Goal: Task Accomplishment & Management: Use online tool/utility

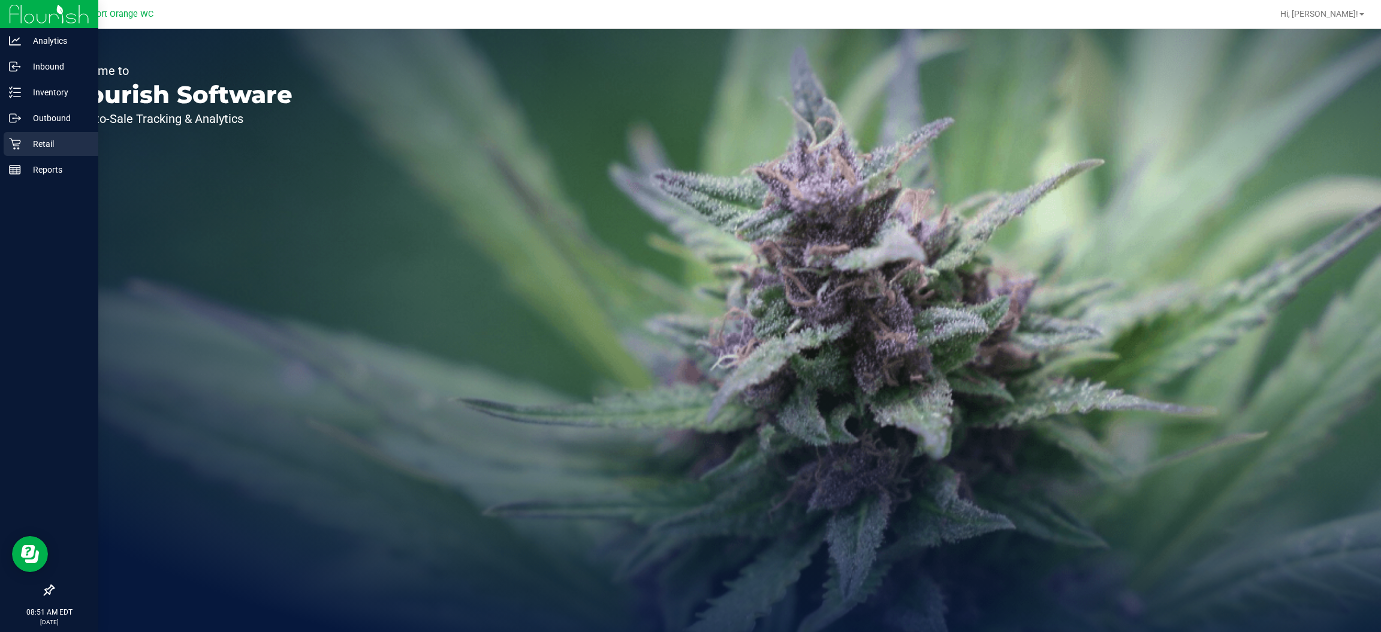
click at [11, 141] on icon at bounding box center [15, 144] width 12 height 12
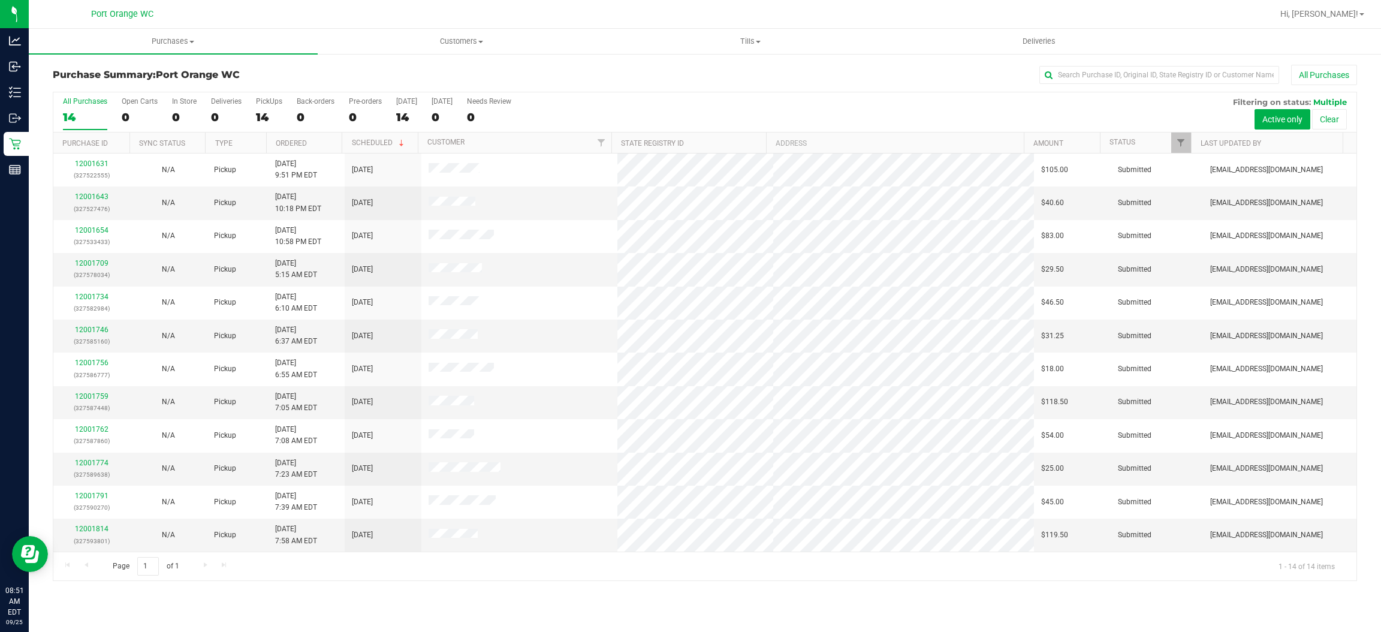
click at [887, 74] on div "All Purchases" at bounding box center [922, 75] width 870 height 20
click at [1278, 118] on button "Active only" at bounding box center [1282, 119] width 56 height 20
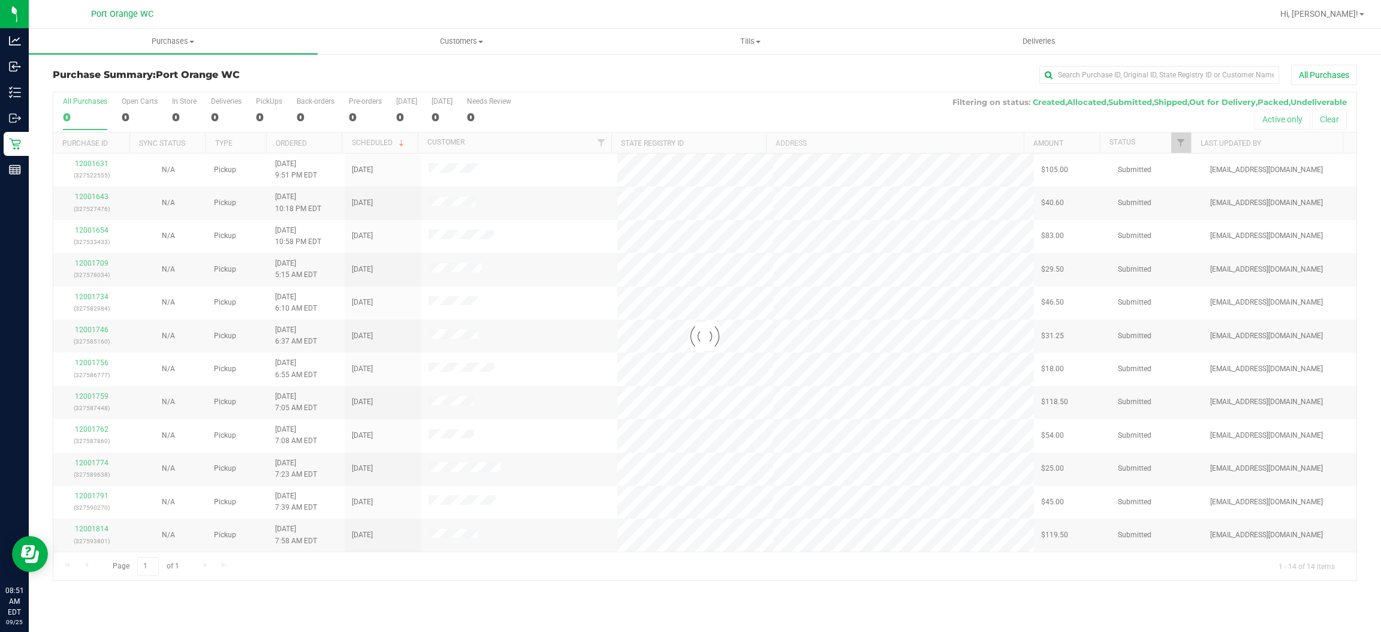
click at [1181, 144] on div at bounding box center [704, 336] width 1303 height 488
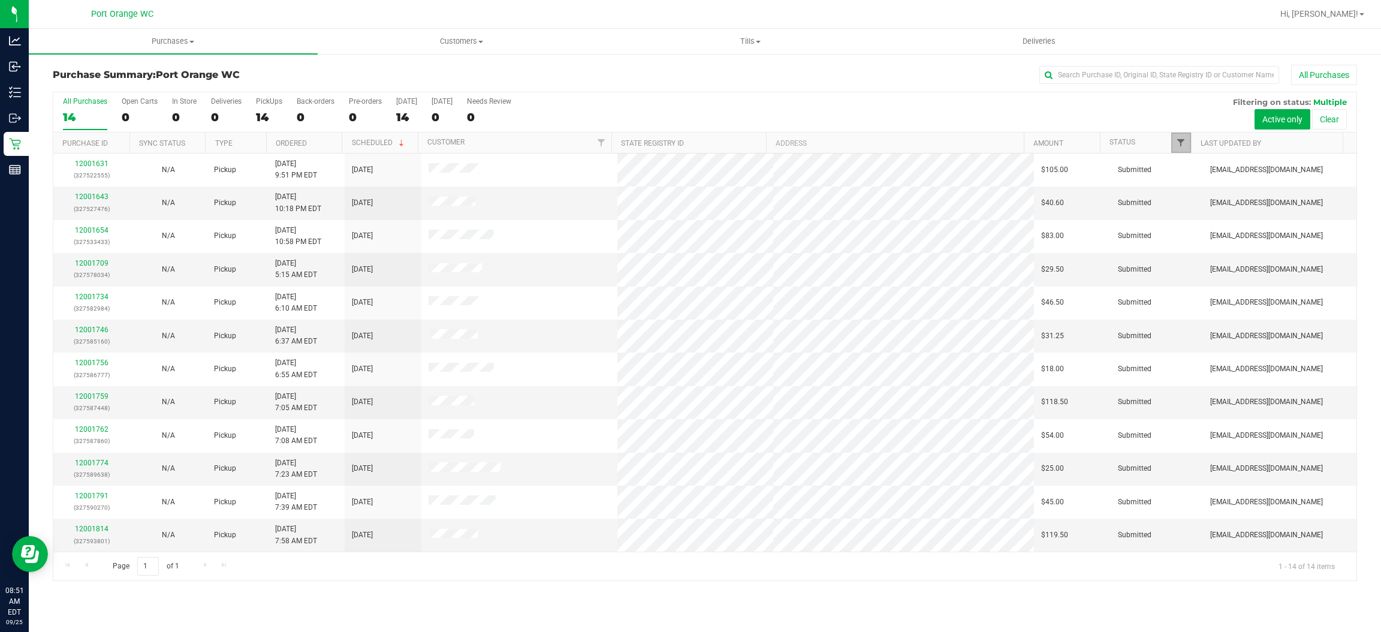
click at [1180, 139] on span "Filter" at bounding box center [1181, 143] width 10 height 10
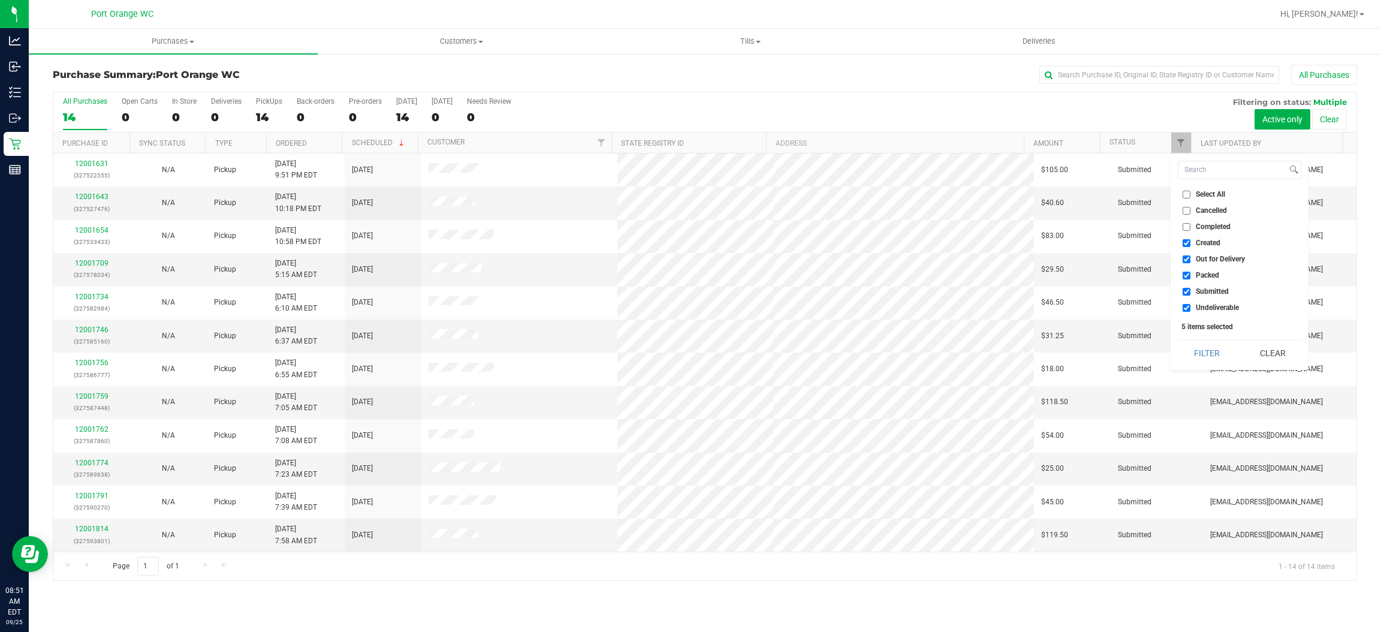
click at [1185, 239] on input "Created" at bounding box center [1186, 243] width 8 height 8
checkbox input "false"
click at [1186, 258] on input "Out for Delivery" at bounding box center [1186, 259] width 8 height 8
checkbox input "false"
click at [1184, 271] on input "Packed" at bounding box center [1186, 275] width 8 height 8
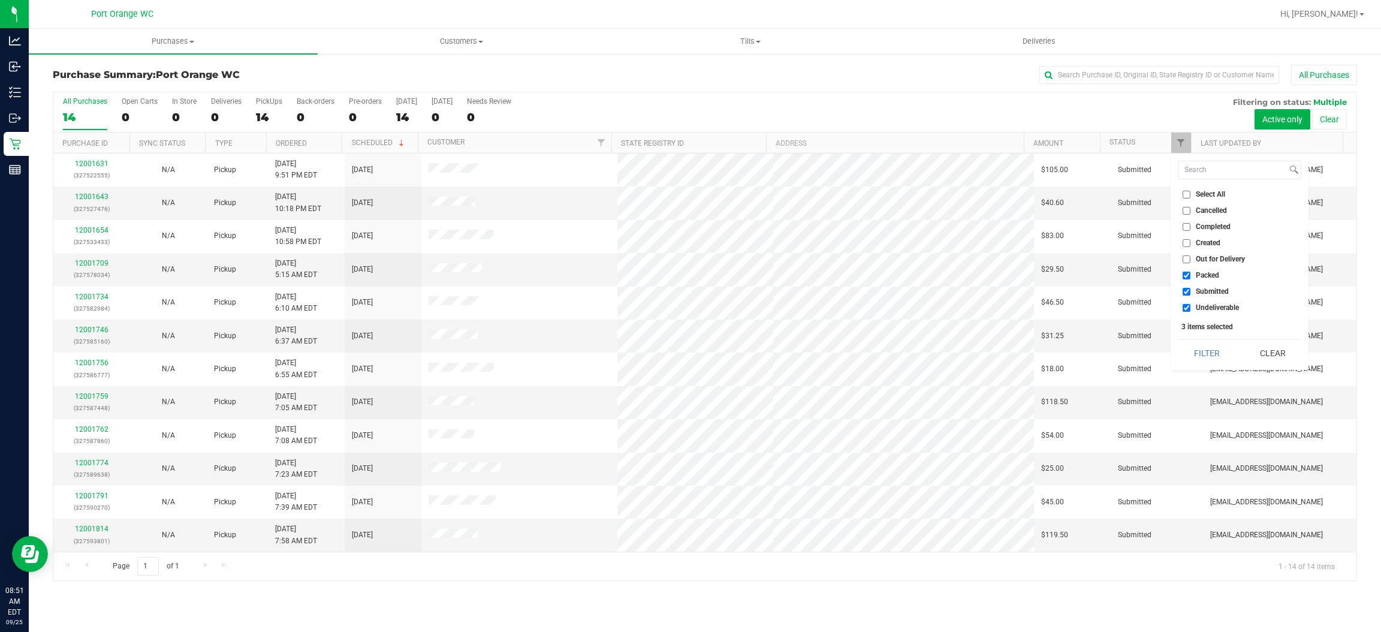
checkbox input "false"
click at [1186, 307] on input "Undeliverable" at bounding box center [1186, 308] width 8 height 8
checkbox input "false"
click at [1209, 355] on button "Filter" at bounding box center [1207, 353] width 58 height 26
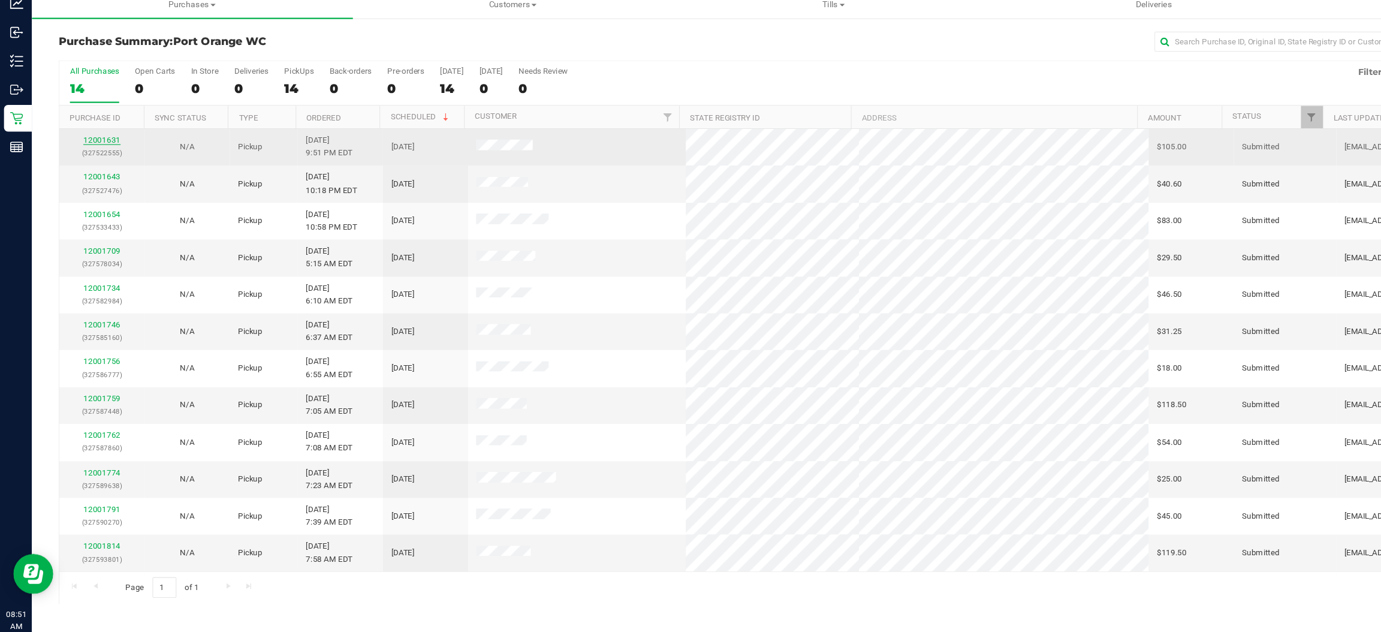
click at [92, 163] on link "12001631" at bounding box center [92, 163] width 34 height 8
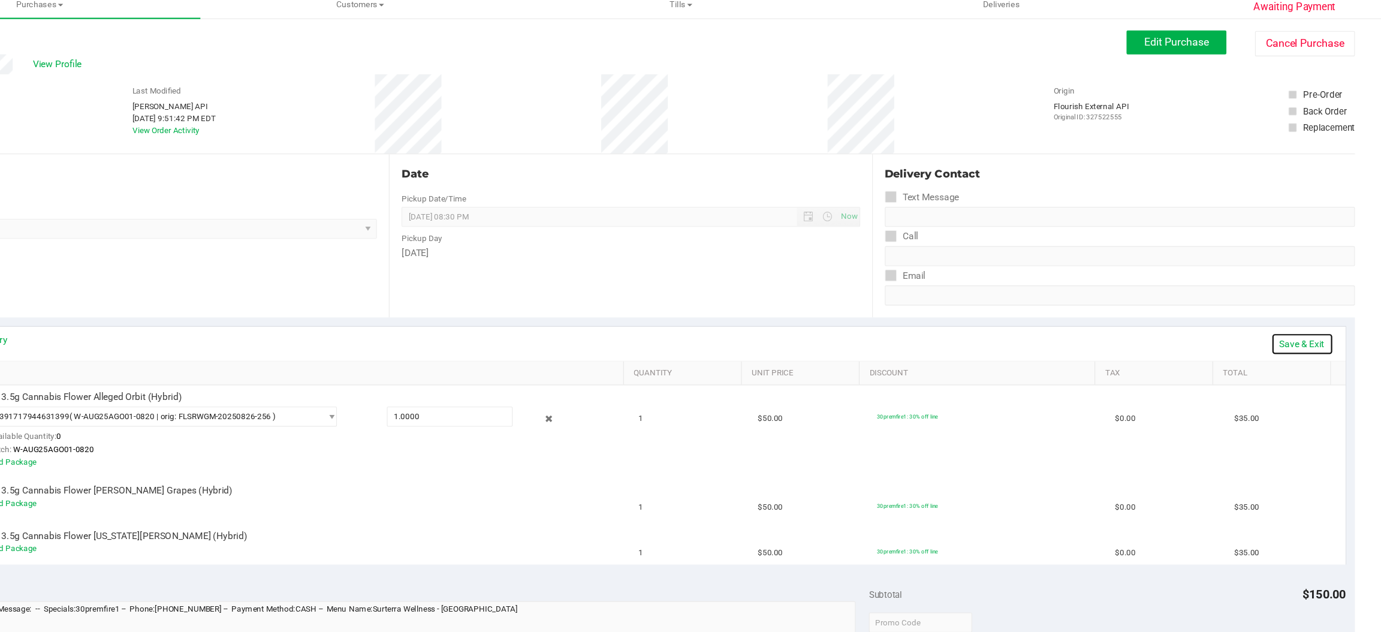
click at [1309, 340] on link "Save & Exit" at bounding box center [1309, 347] width 56 height 20
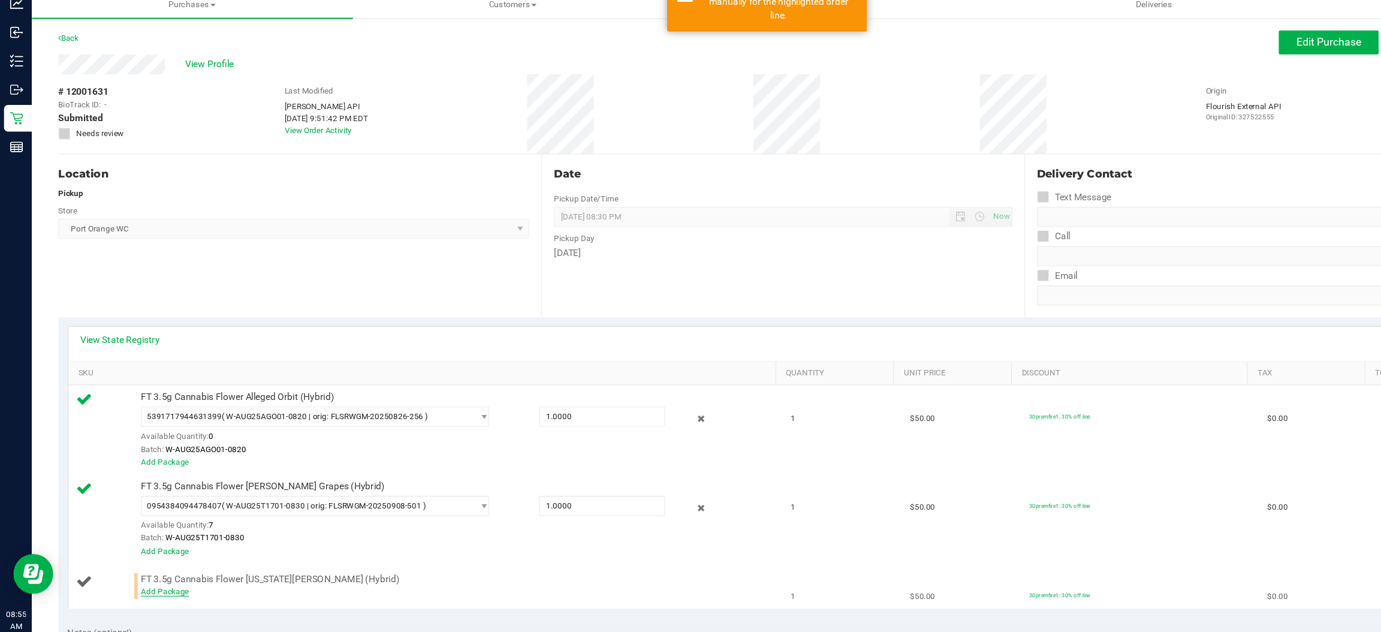
click at [148, 574] on link "Add Package" at bounding box center [148, 570] width 43 height 8
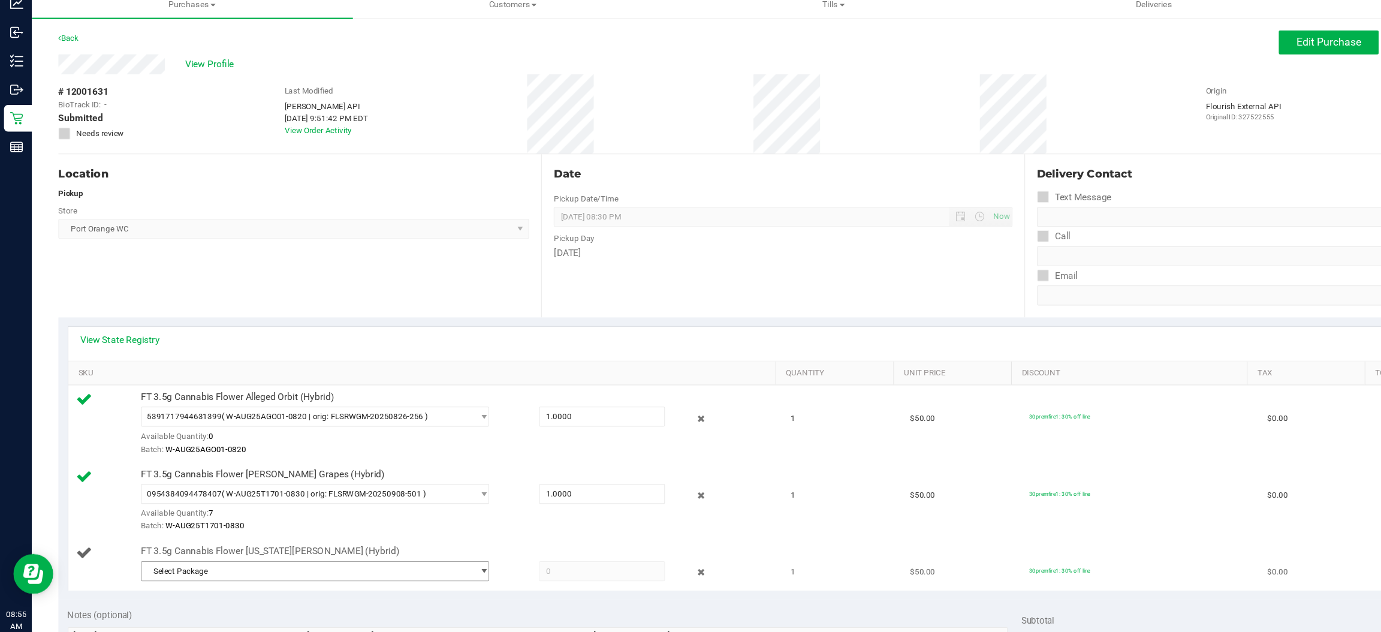
click at [431, 550] on span "select" at bounding box center [435, 552] width 9 height 10
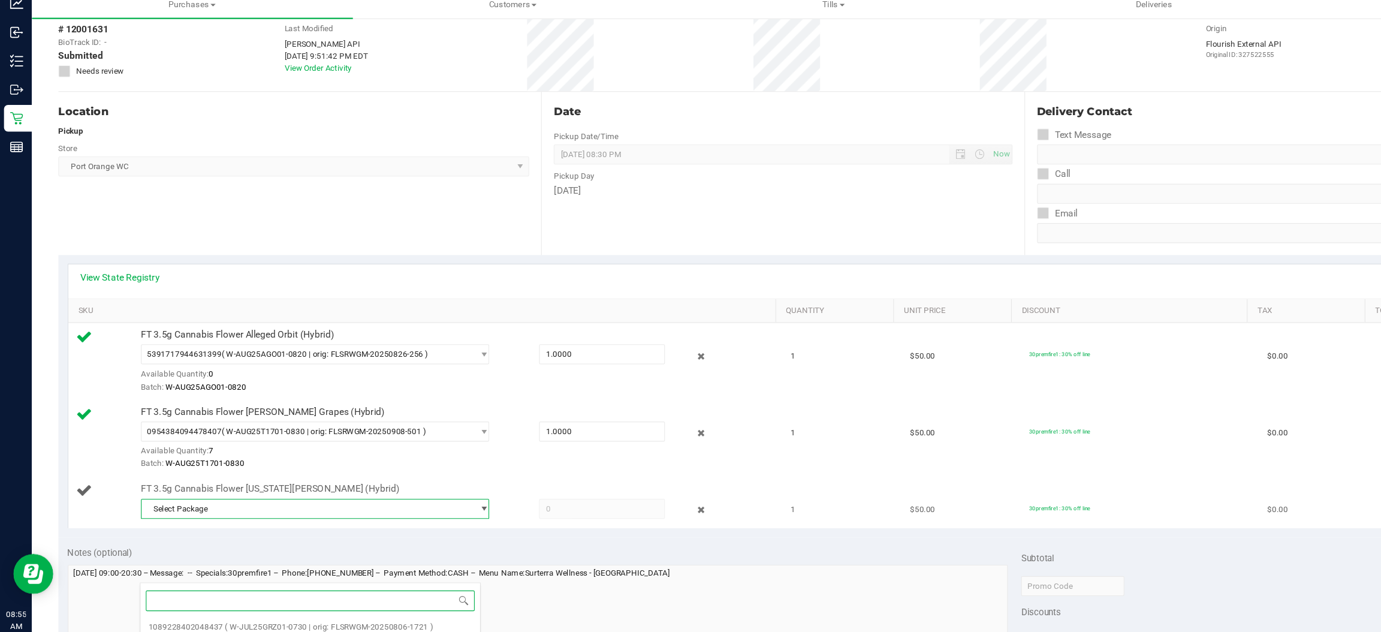
scroll to position [95, 0]
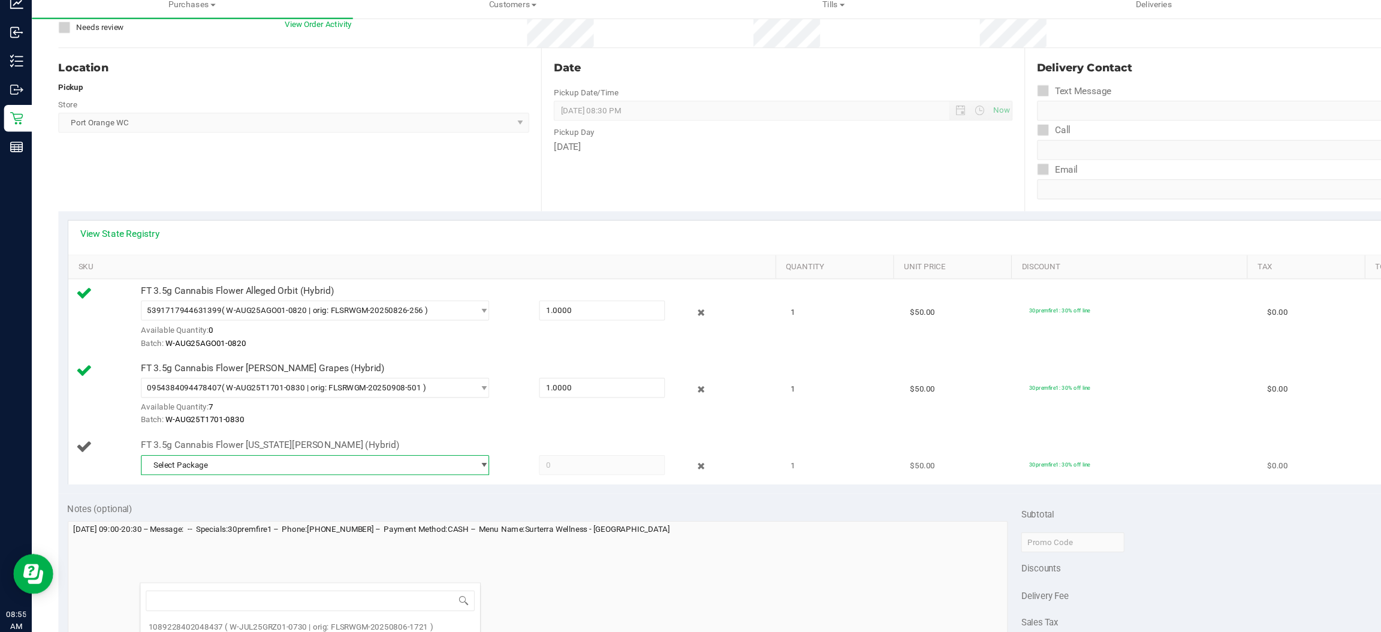
click at [431, 458] on span "select" at bounding box center [435, 456] width 9 height 10
click at [431, 455] on span "select" at bounding box center [435, 456] width 9 height 10
click at [323, 506] on span "( W-JUL25GRZ01-0730 | orig: FLSRWGM-20250806-1721 )" at bounding box center [296, 506] width 187 height 8
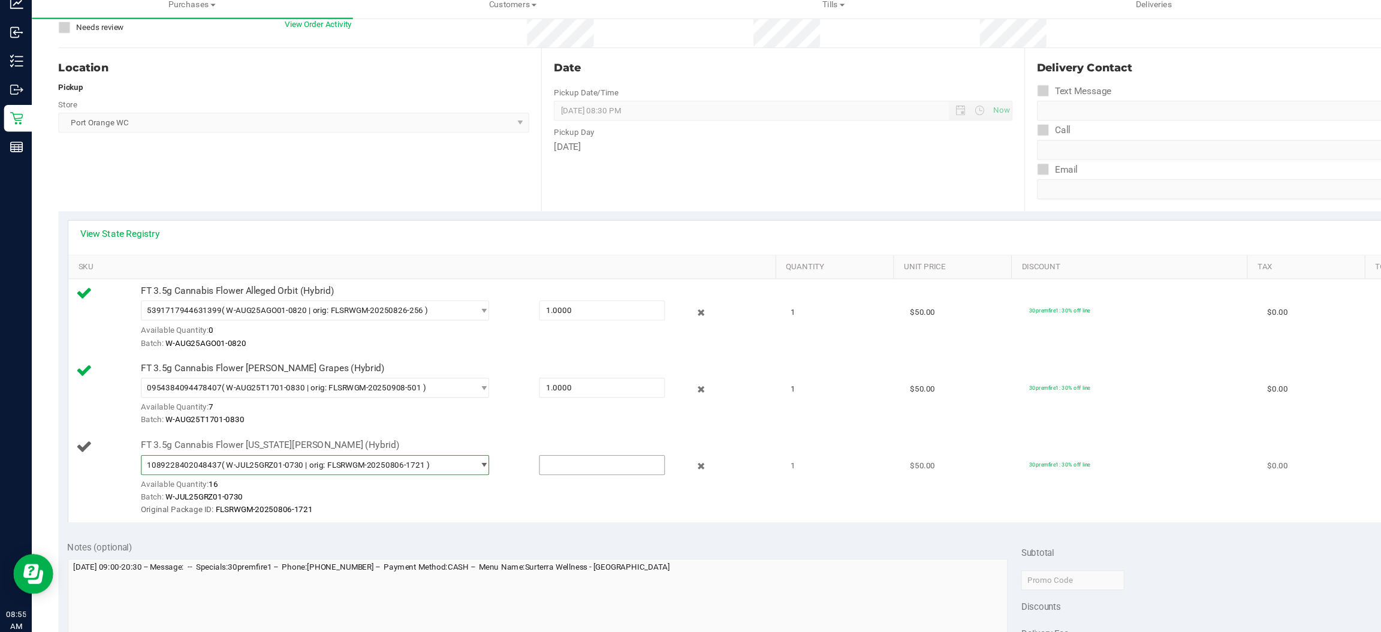
click at [491, 455] on input "text" at bounding box center [542, 456] width 112 height 17
type input "1"
click at [639, 487] on div "Batch: W-JUL25GRZ01-0730" at bounding box center [410, 484] width 566 height 11
type input "1.0000"
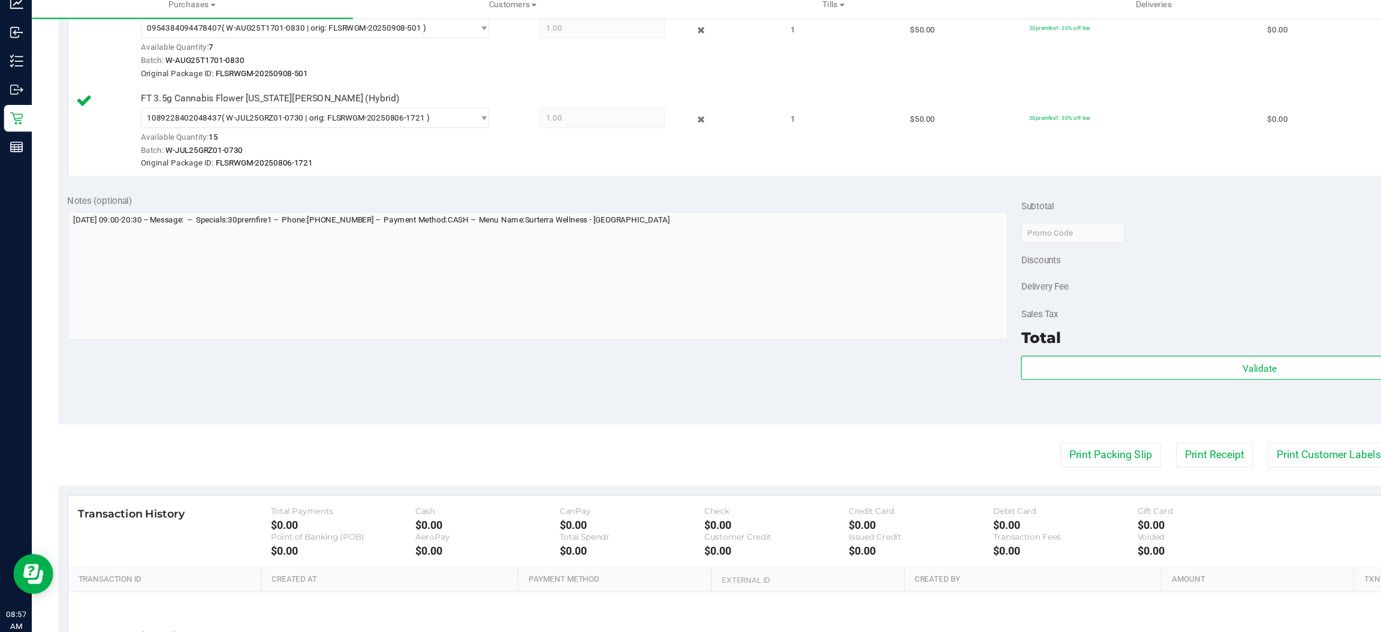
scroll to position [433, 0]
click at [998, 443] on button "Print Packing Slip" at bounding box center [1000, 444] width 90 height 23
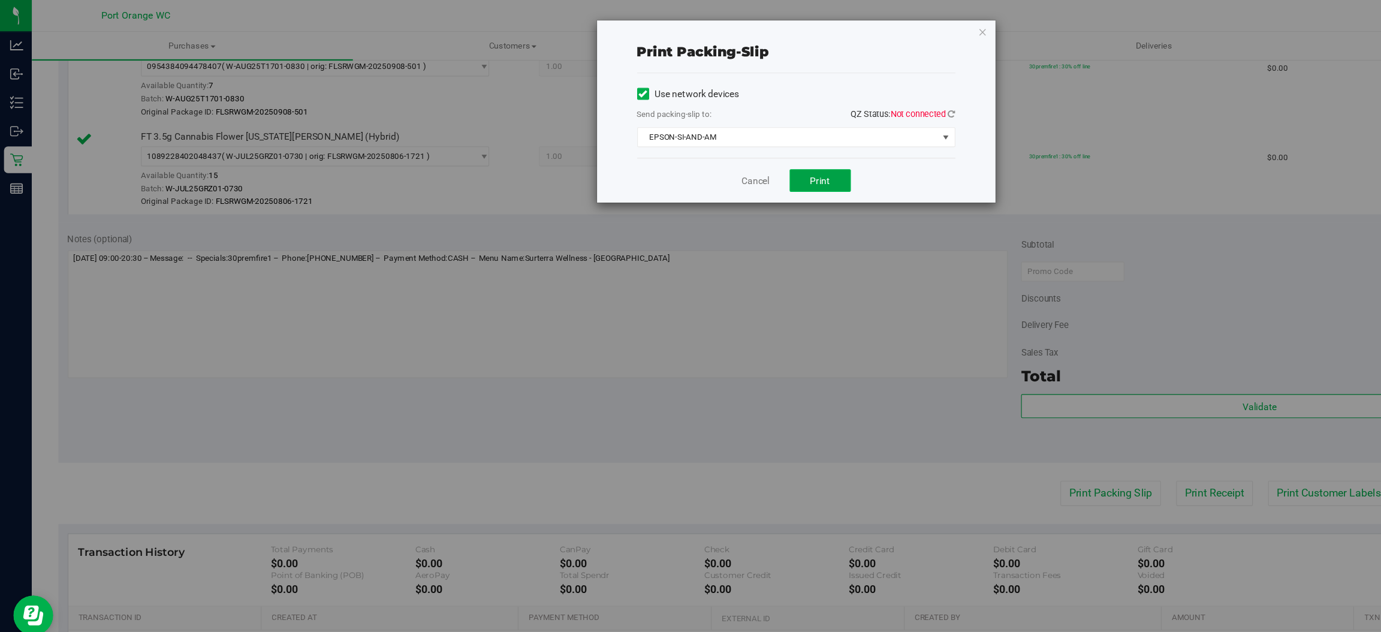
click at [737, 162] on span "Print" at bounding box center [738, 163] width 18 height 10
click at [886, 22] on icon "button" at bounding box center [884, 29] width 8 height 14
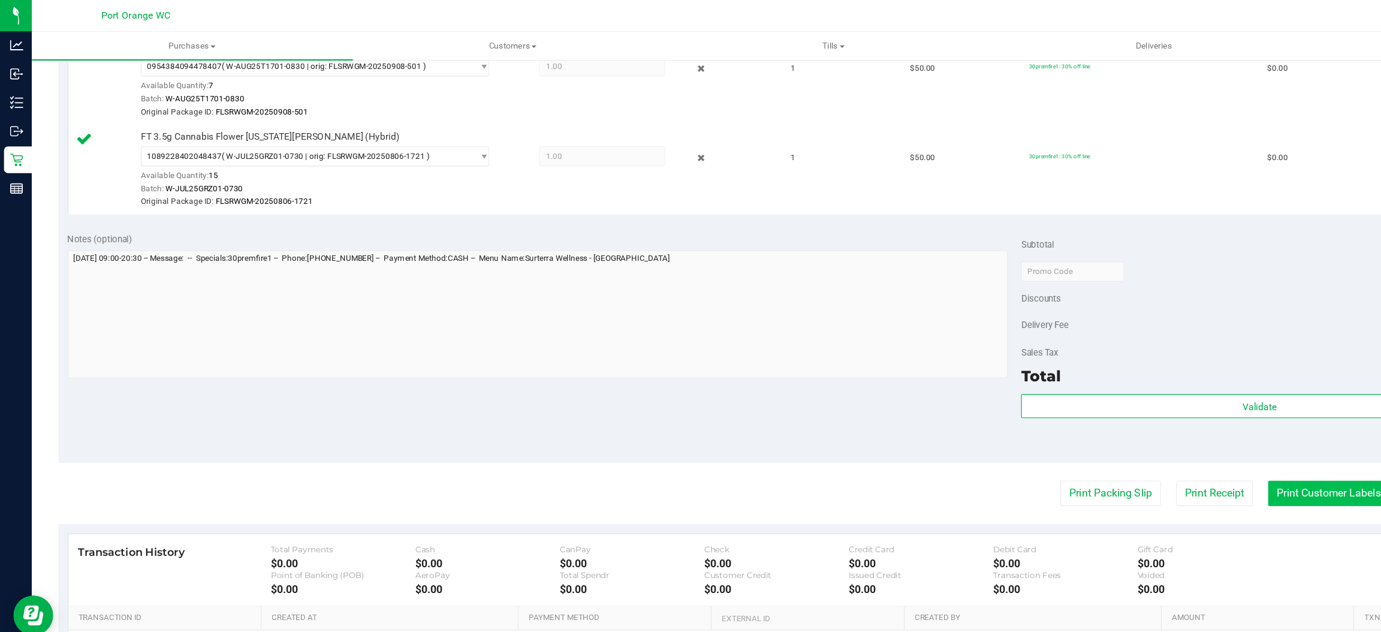
click at [1185, 443] on button "Print Customer Labels" at bounding box center [1196, 444] width 109 height 23
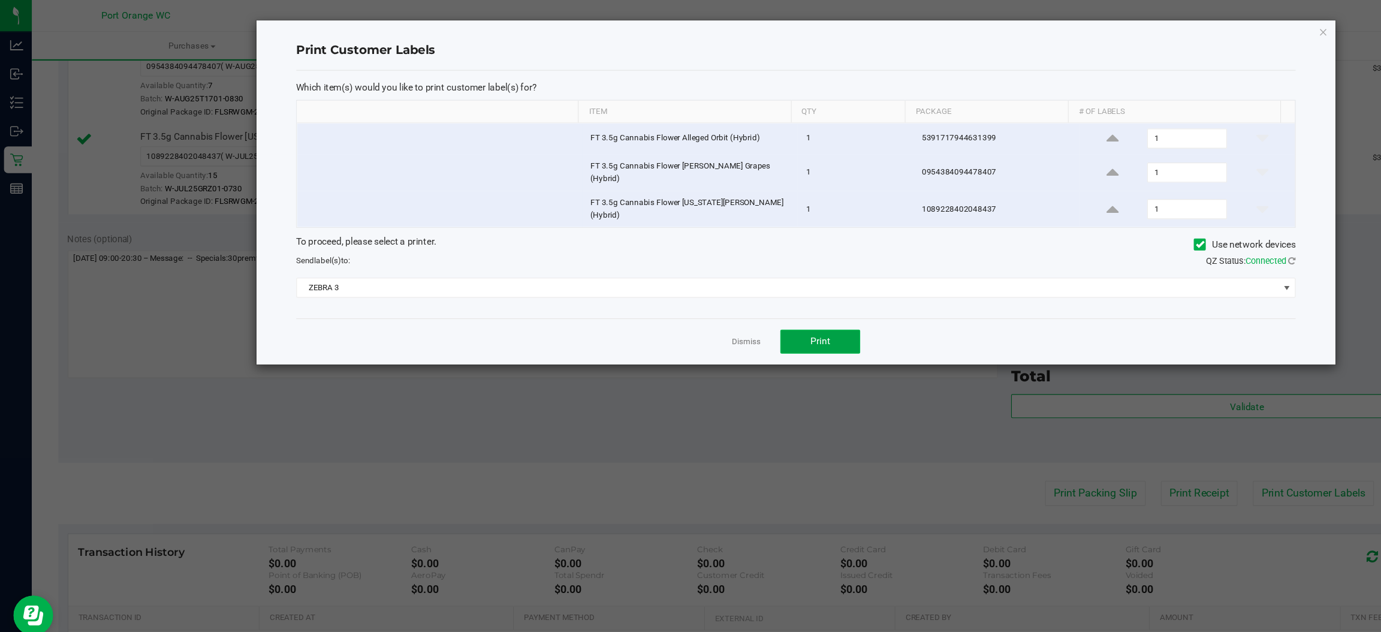
click at [747, 297] on button "Print" at bounding box center [738, 308] width 72 height 22
click at [1191, 24] on icon "button" at bounding box center [1191, 29] width 8 height 14
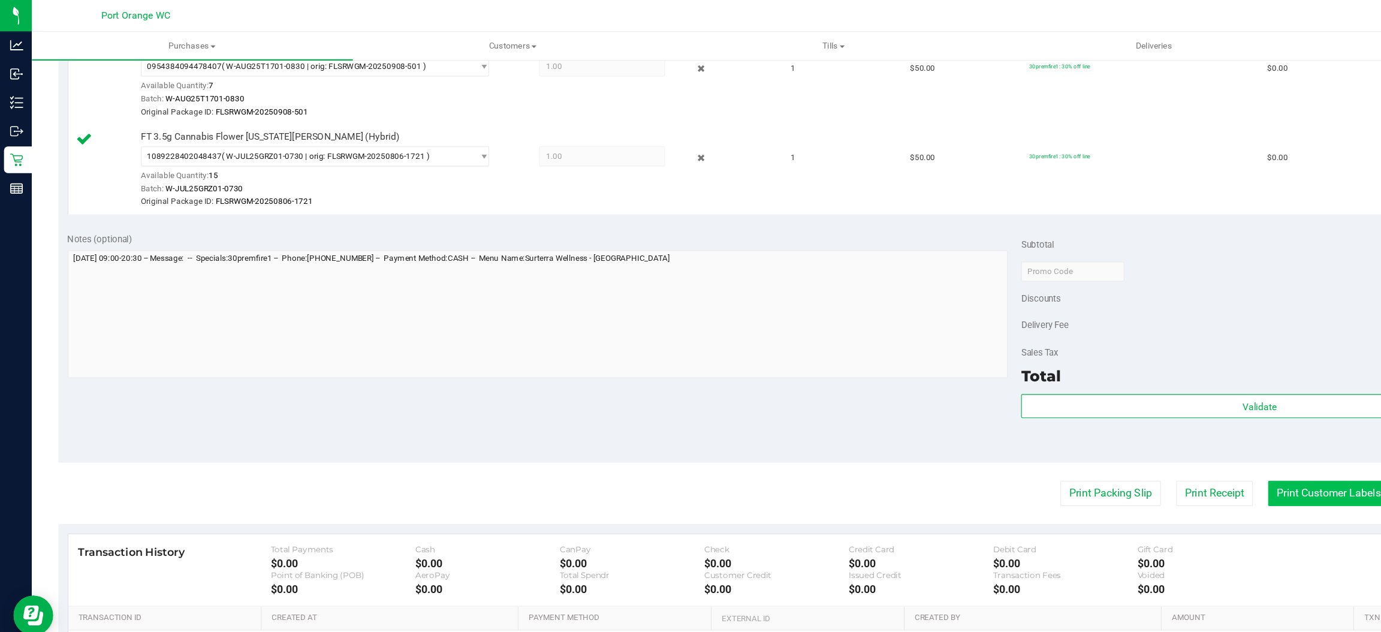
click at [1198, 448] on button "Print Customer Labels" at bounding box center [1196, 444] width 109 height 23
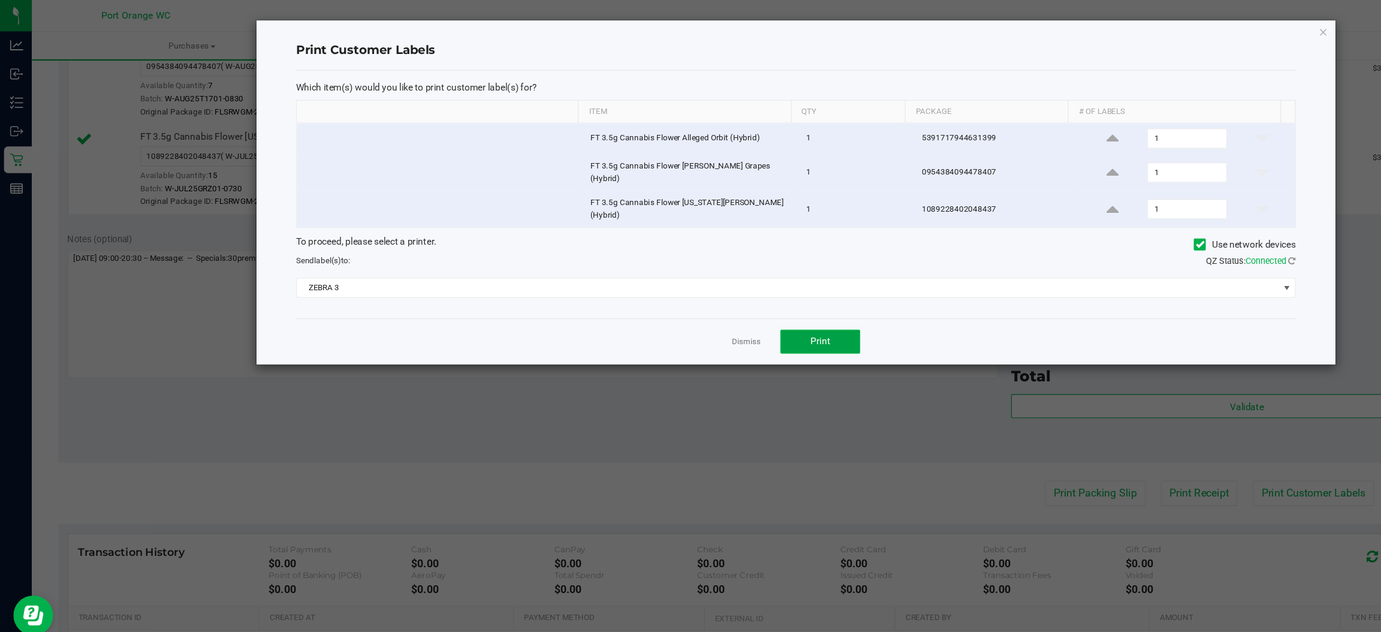
click at [738, 302] on span "Print" at bounding box center [738, 307] width 18 height 10
click at [1191, 28] on icon "button" at bounding box center [1191, 29] width 8 height 14
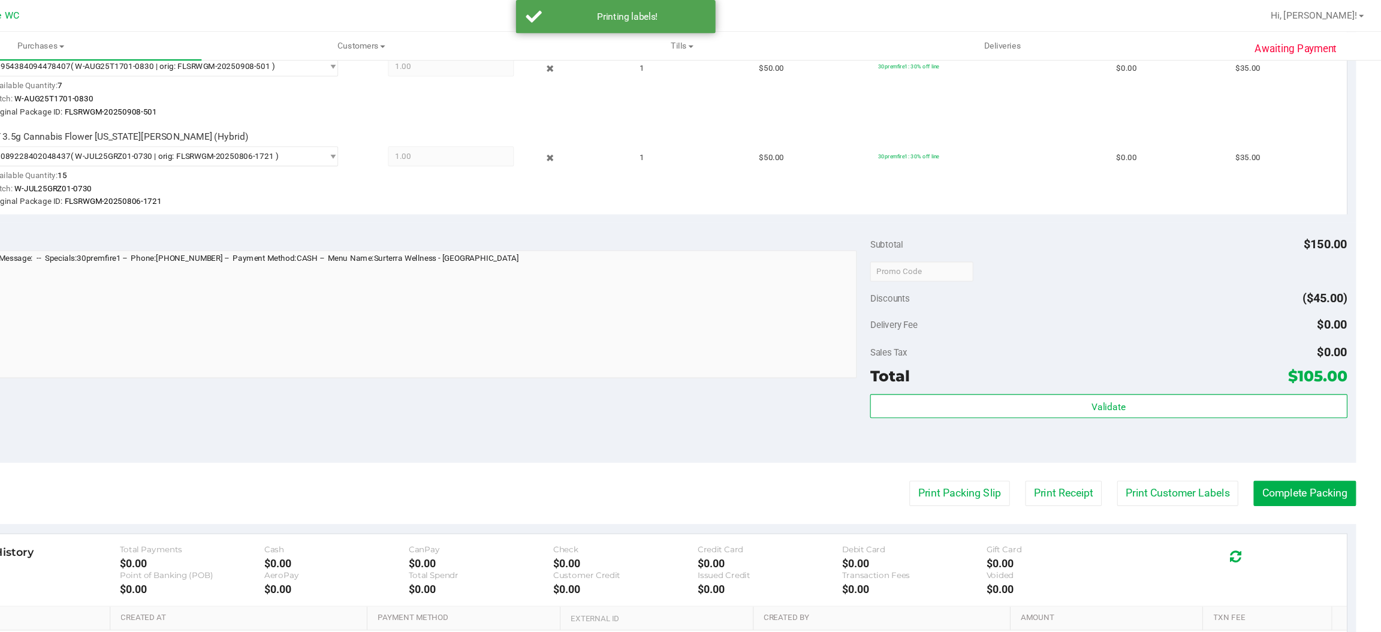
scroll to position [0, 0]
click at [1299, 446] on button "Complete Packing" at bounding box center [1310, 444] width 92 height 23
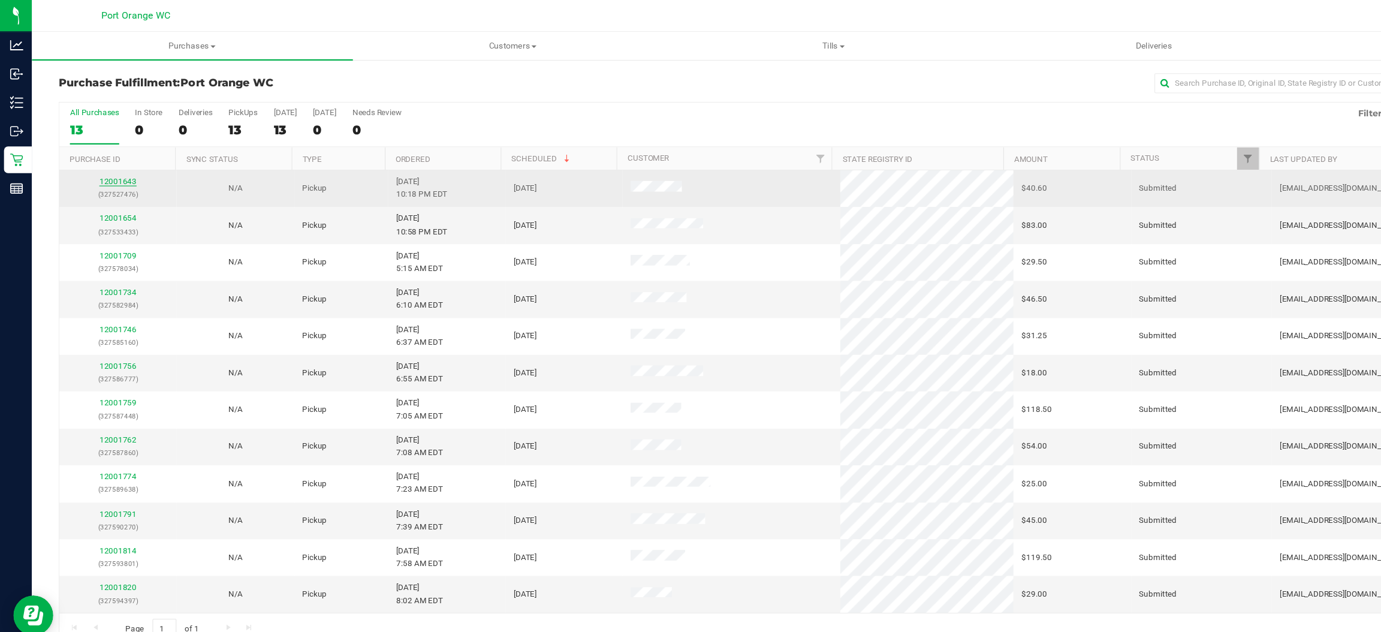
click at [105, 168] on link "12001643" at bounding box center [106, 163] width 34 height 8
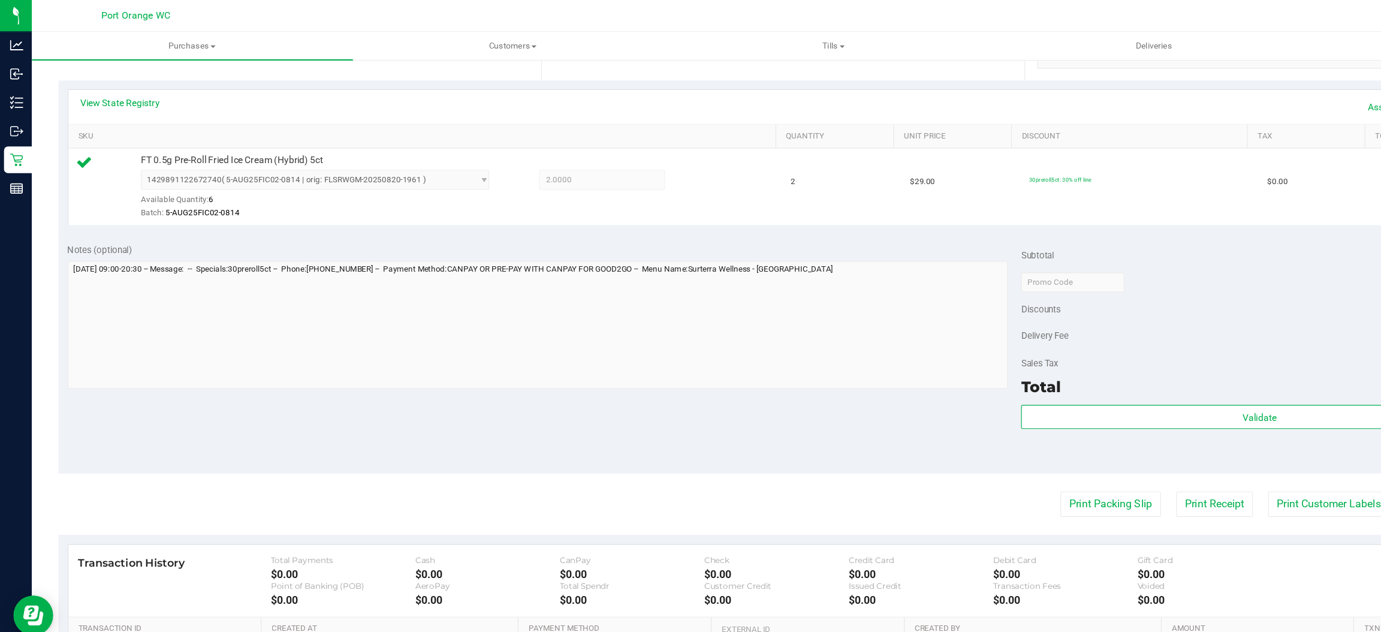
scroll to position [251, 0]
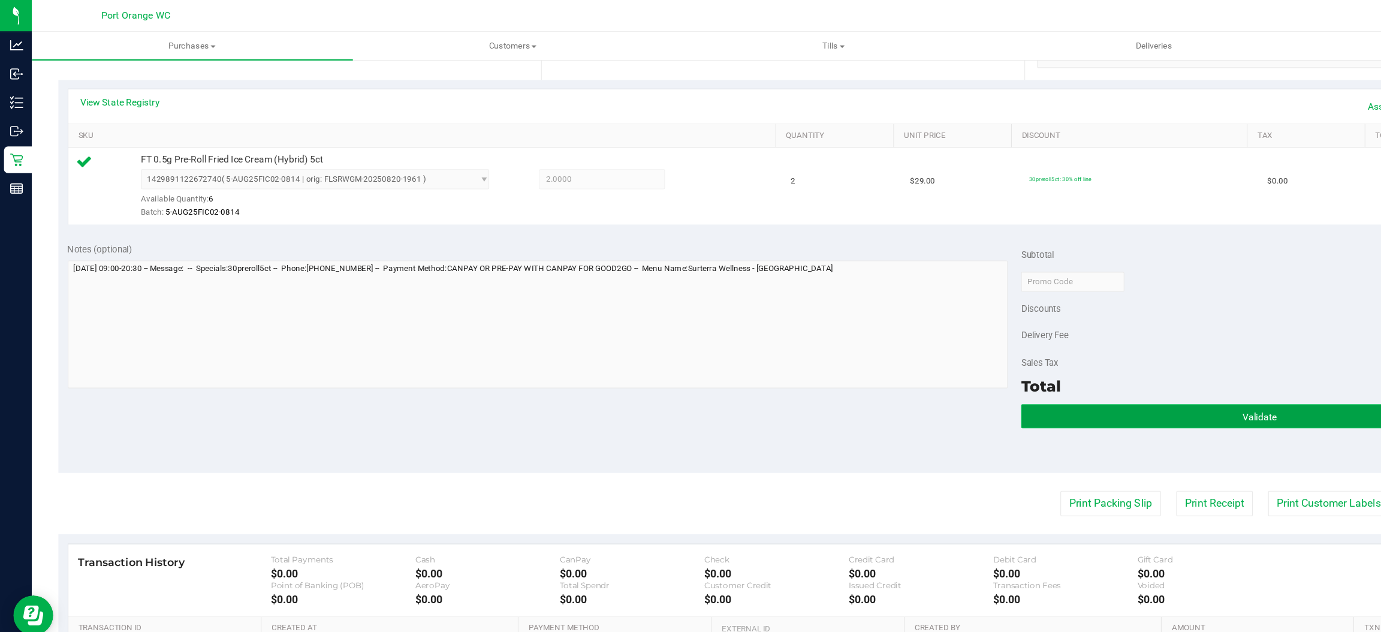
click at [1120, 375] on span "Validate" at bounding box center [1134, 375] width 31 height 10
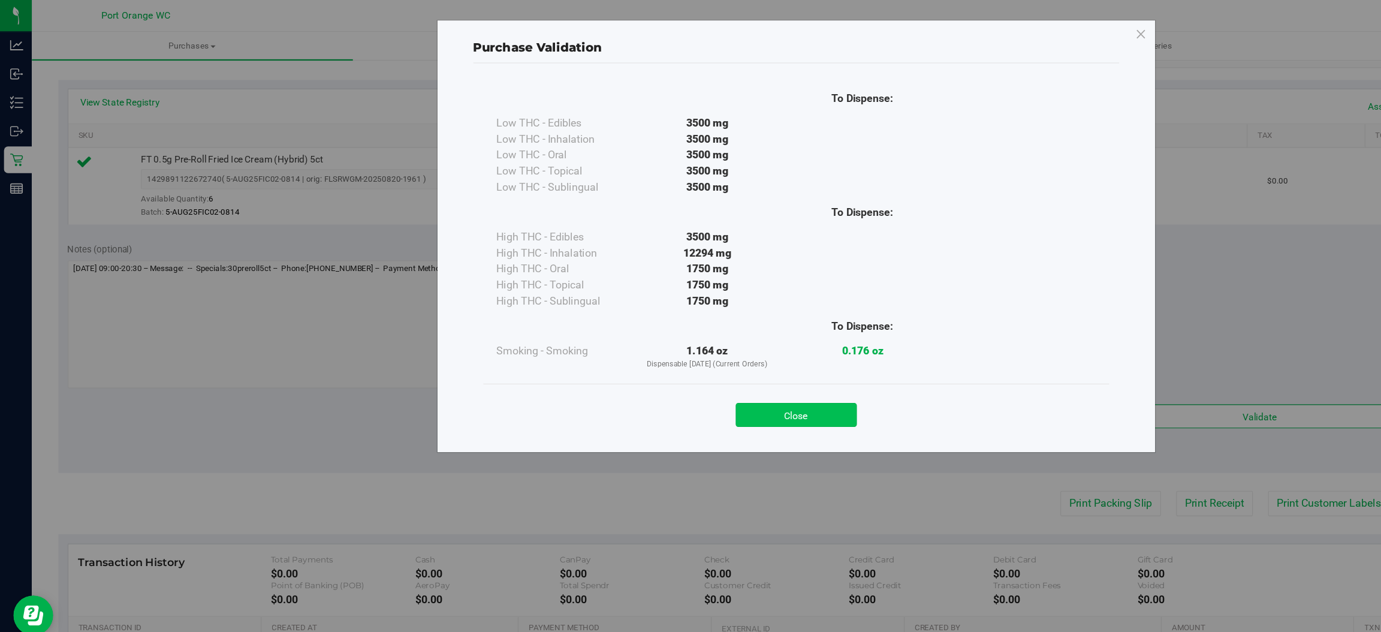
click at [729, 378] on button "Close" at bounding box center [716, 374] width 109 height 22
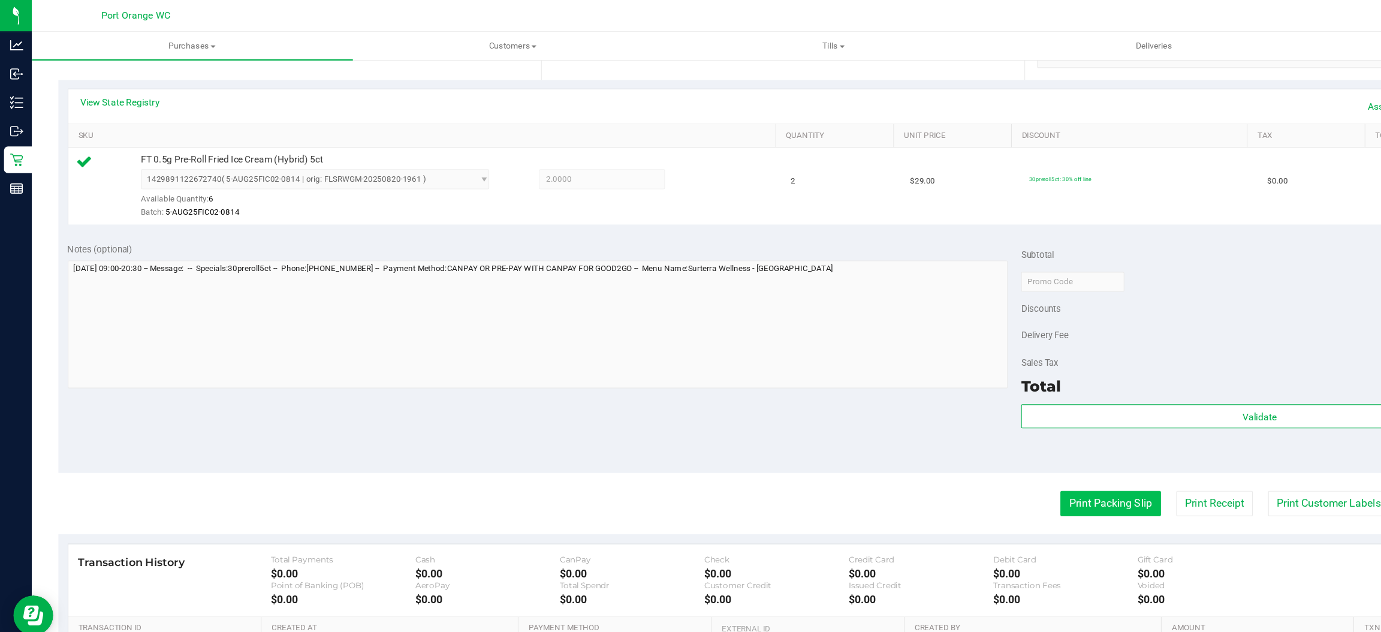
click at [993, 458] on button "Print Packing Slip" at bounding box center [1000, 453] width 90 height 23
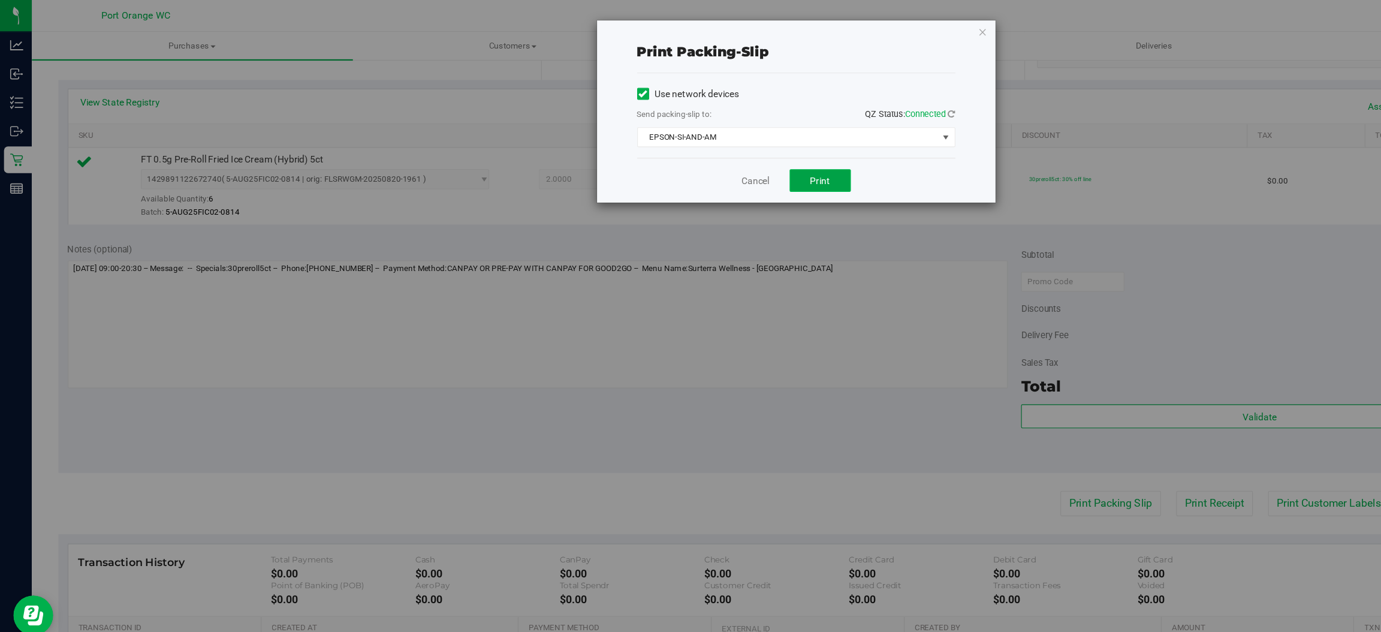
click at [740, 164] on span "Print" at bounding box center [738, 163] width 18 height 10
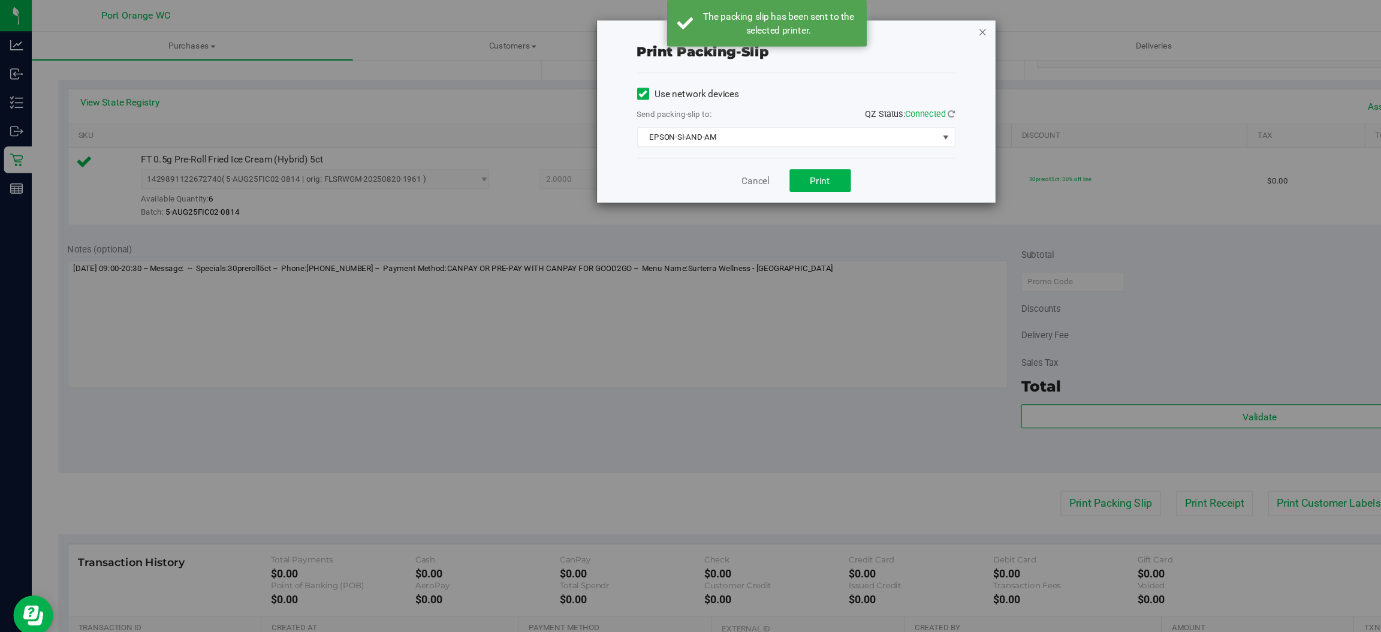
click at [887, 29] on icon "button" at bounding box center [884, 29] width 8 height 14
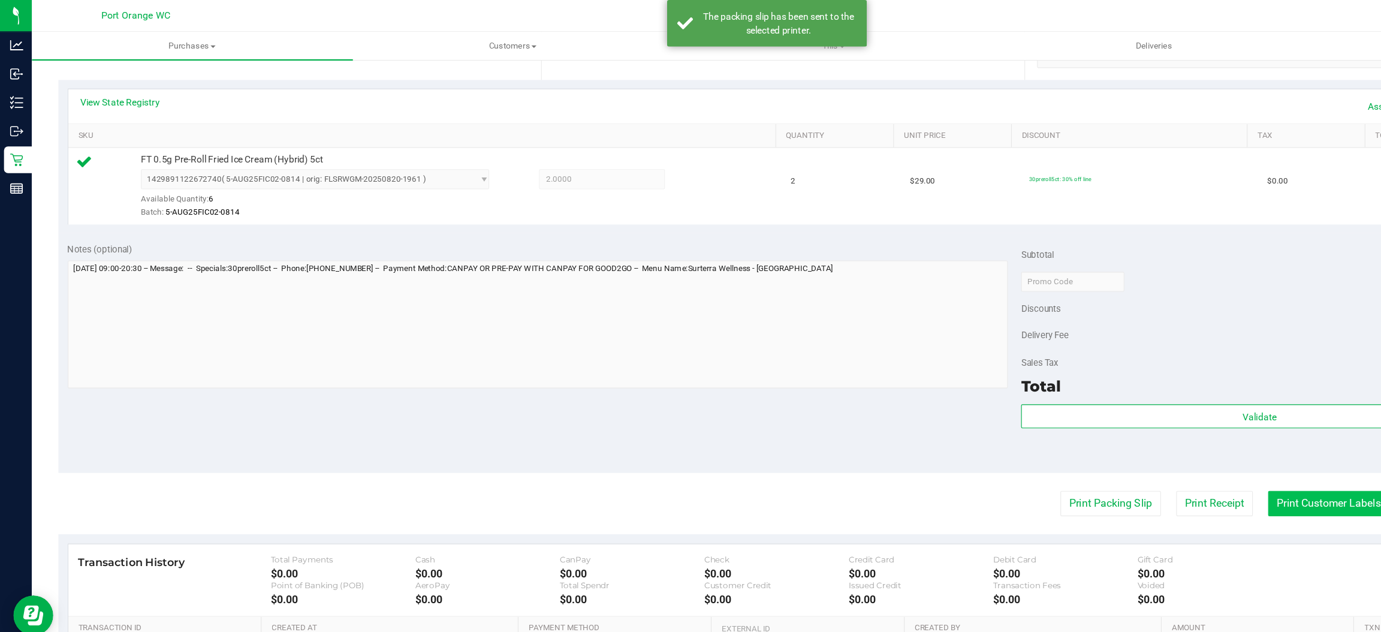
click at [1175, 456] on button "Print Customer Labels" at bounding box center [1196, 453] width 109 height 23
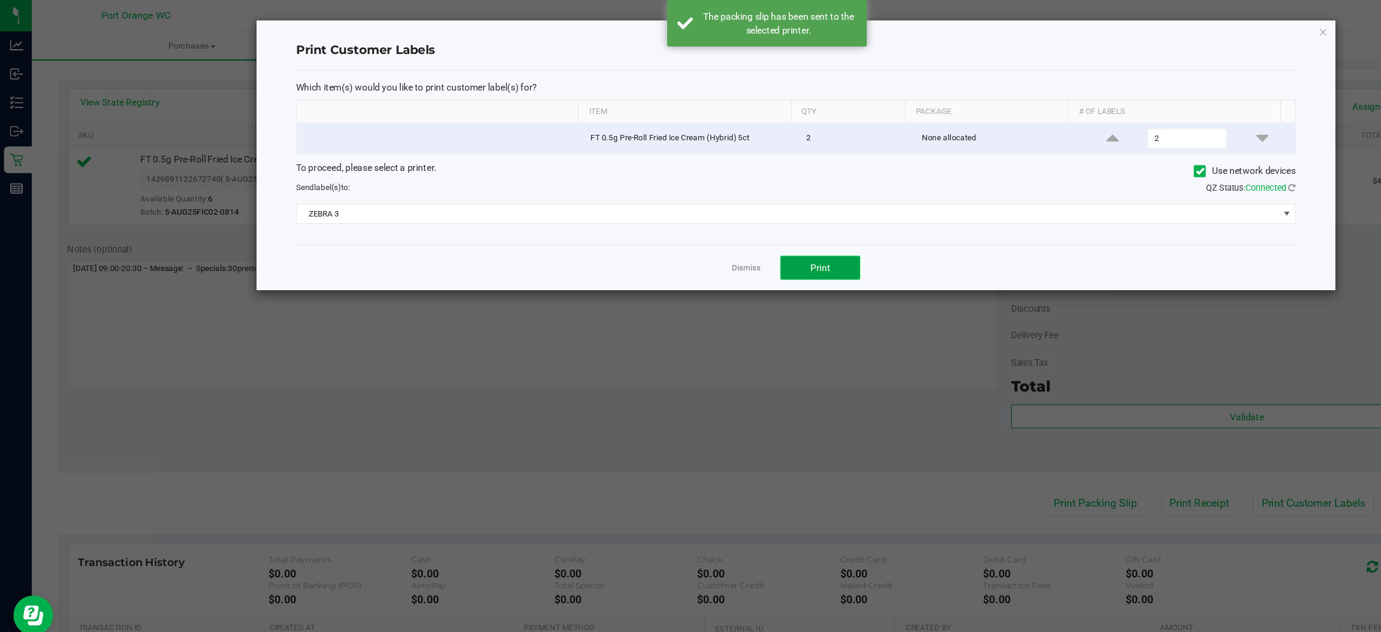
click at [749, 238] on button "Print" at bounding box center [738, 241] width 72 height 22
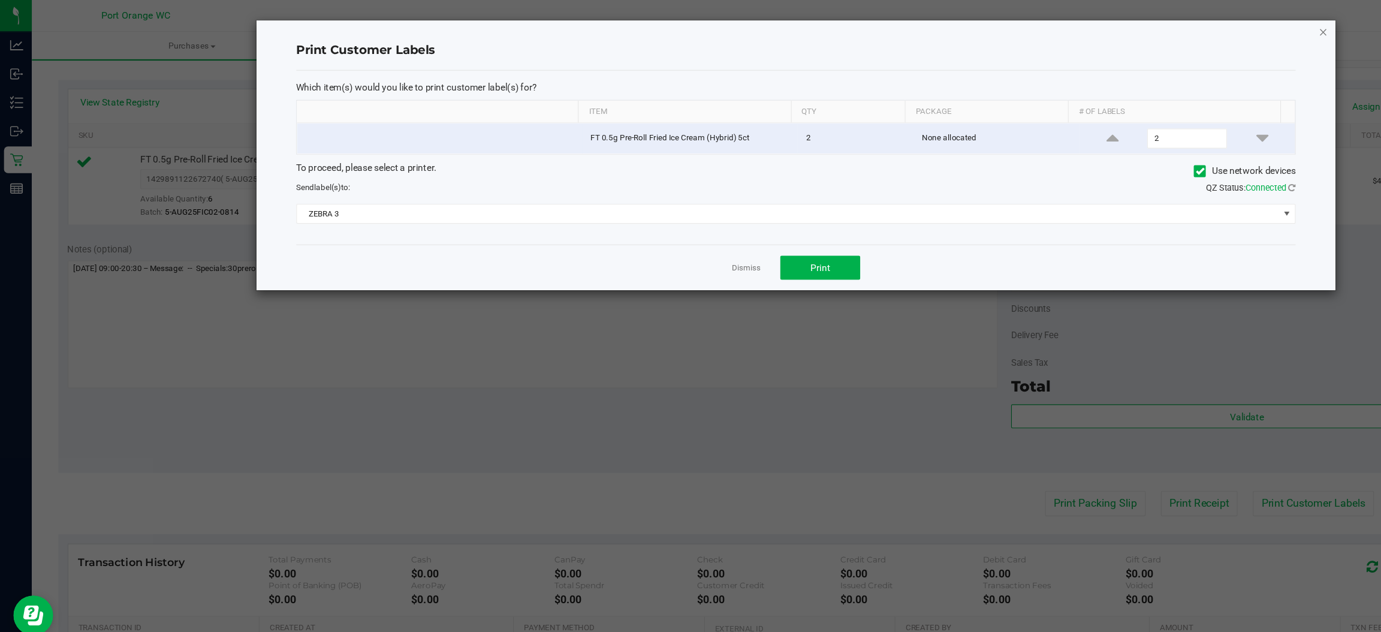
click at [1191, 30] on icon "button" at bounding box center [1191, 29] width 8 height 14
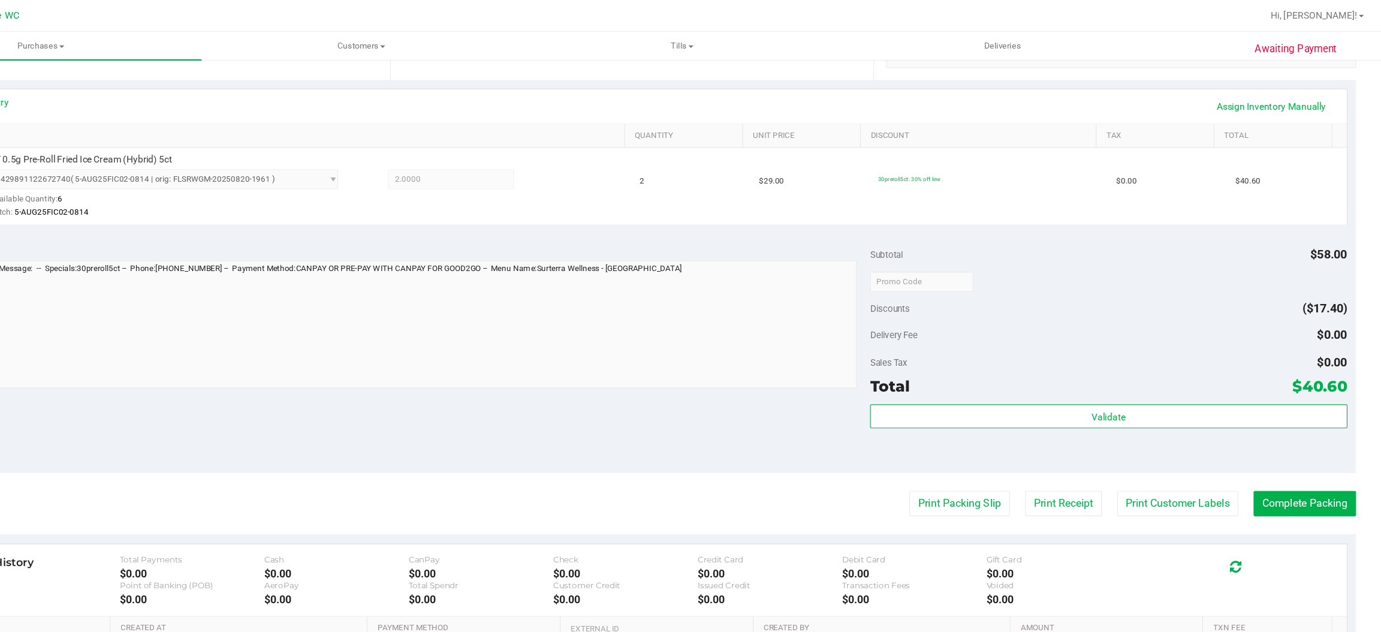
scroll to position [0, 0]
click at [1294, 450] on button "Complete Packing" at bounding box center [1310, 453] width 92 height 23
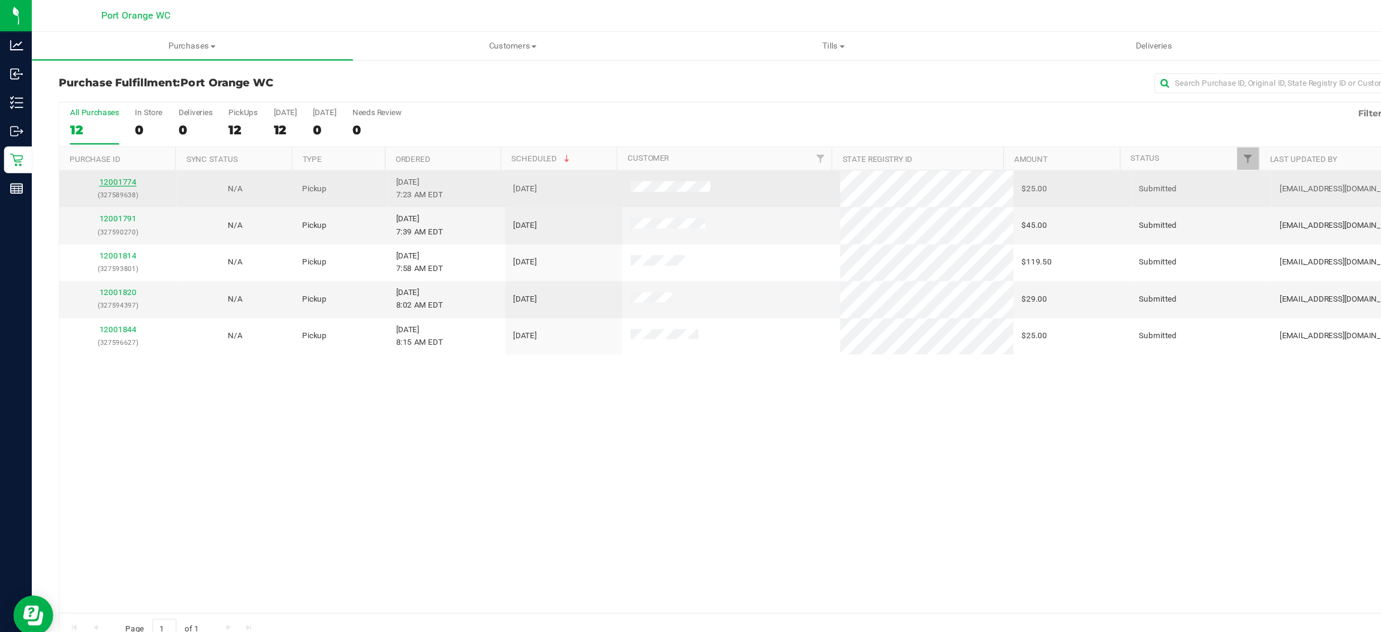
click at [102, 165] on link "12001774" at bounding box center [106, 163] width 34 height 8
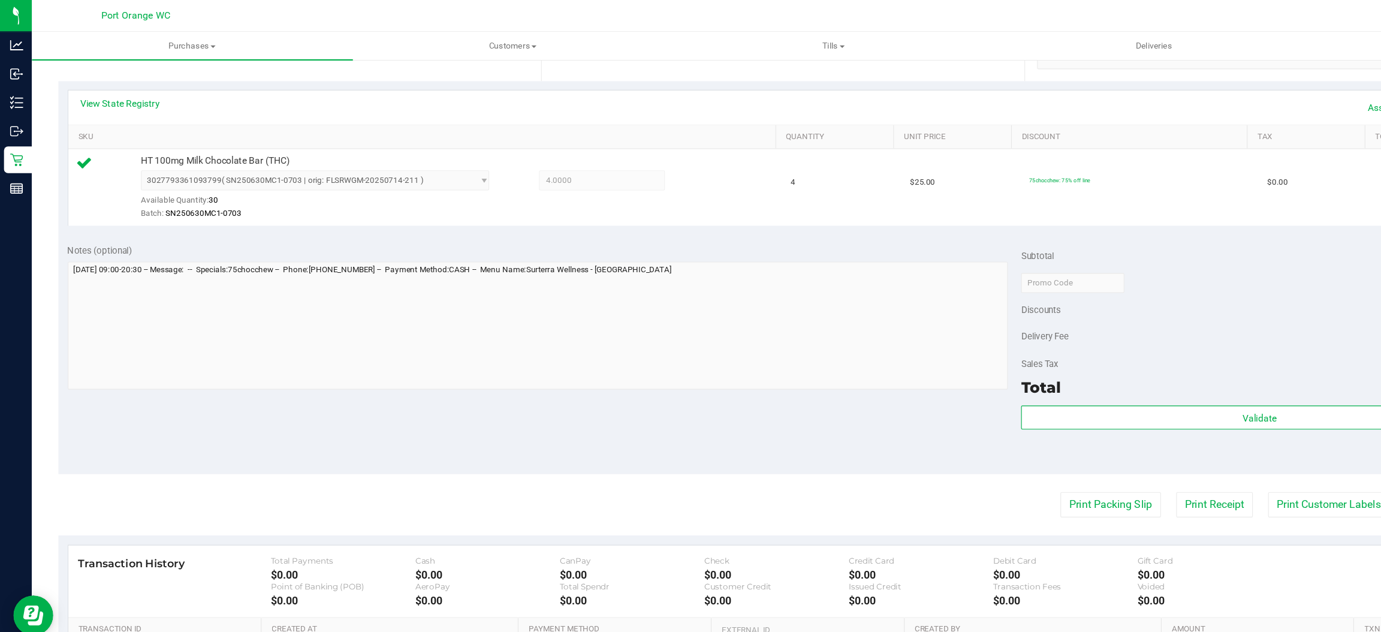
scroll to position [265, 0]
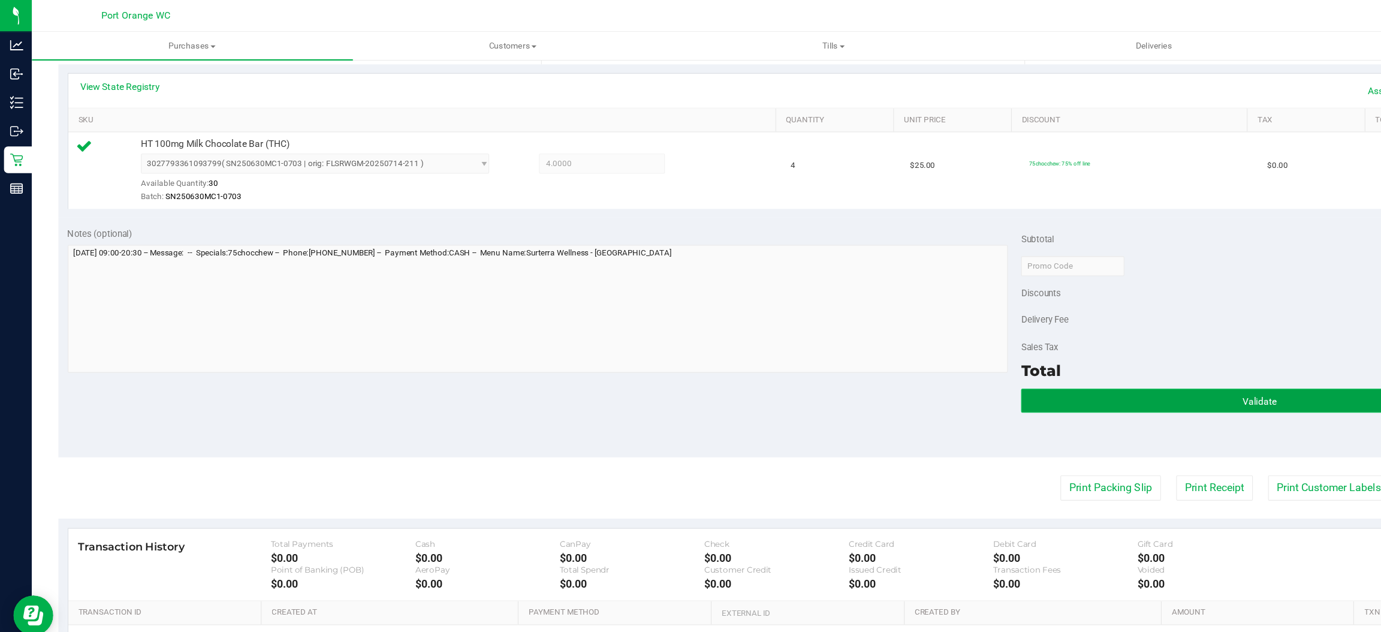
click at [1103, 359] on button "Validate" at bounding box center [1133, 361] width 429 height 22
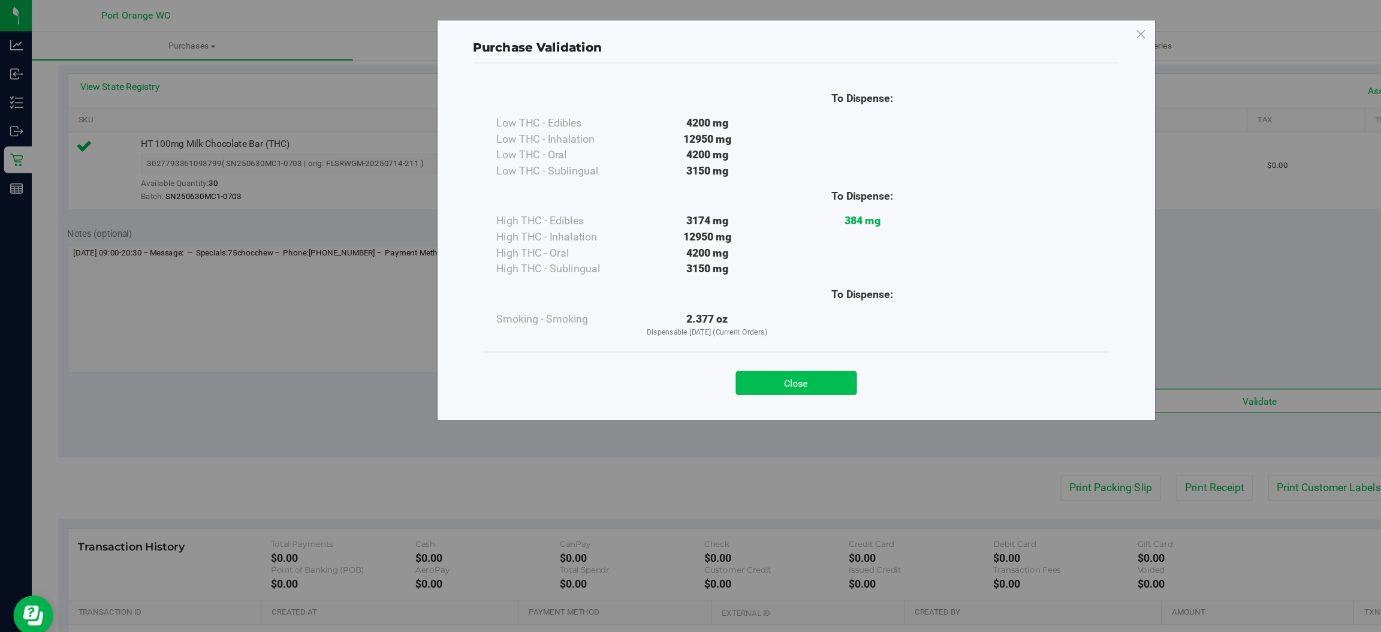
click at [734, 336] on button "Close" at bounding box center [716, 345] width 109 height 22
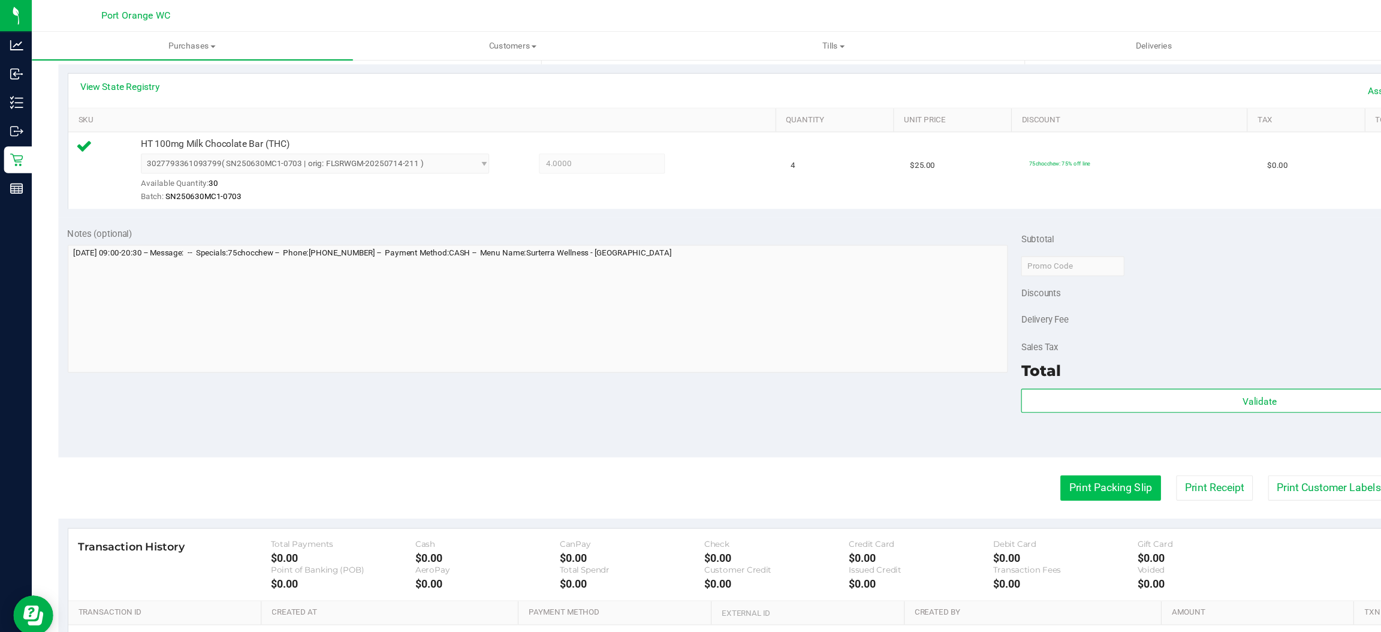
click at [982, 441] on button "Print Packing Slip" at bounding box center [1000, 439] width 90 height 23
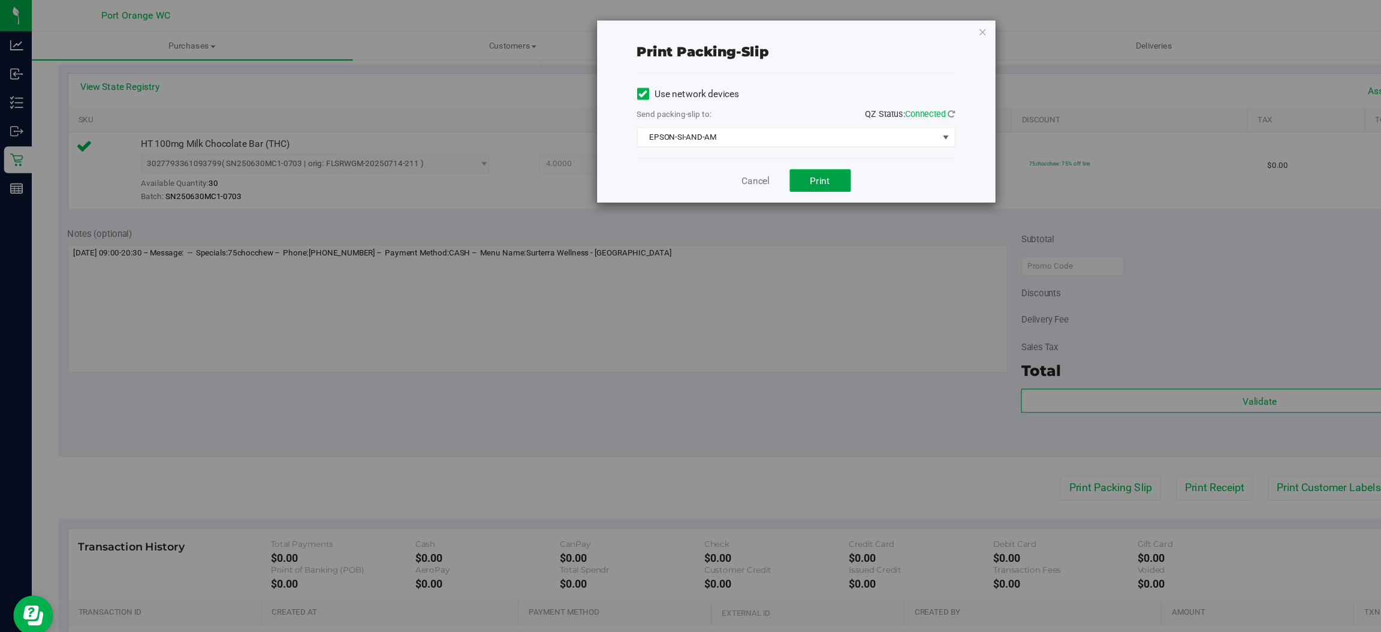
click at [738, 159] on span "Print" at bounding box center [738, 163] width 18 height 10
click at [887, 32] on icon "button" at bounding box center [884, 29] width 8 height 14
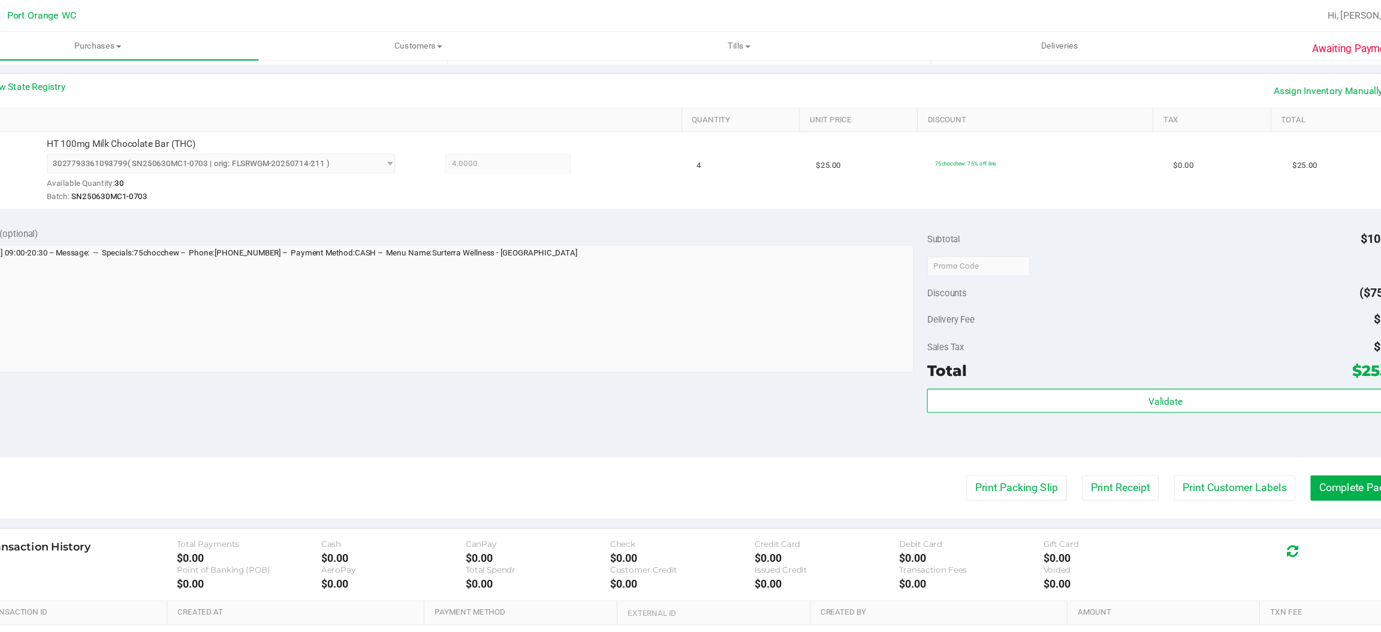
scroll to position [0, 0]
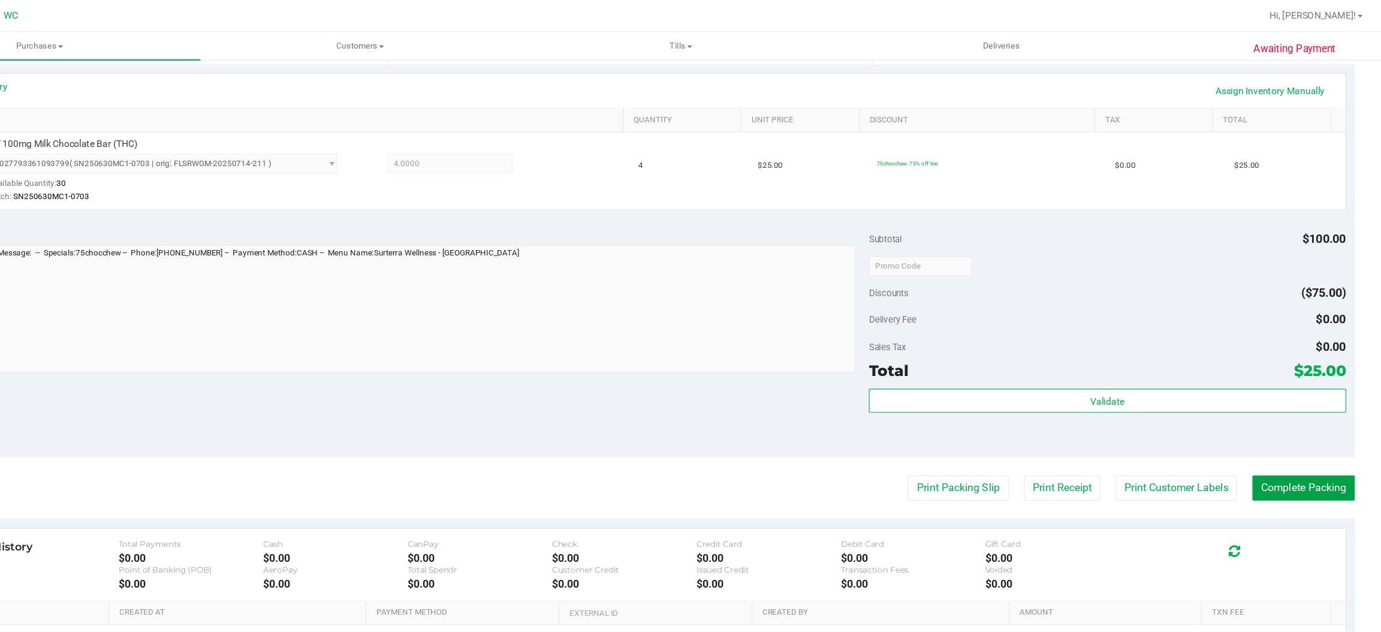
click at [1310, 436] on button "Complete Packing" at bounding box center [1310, 439] width 92 height 23
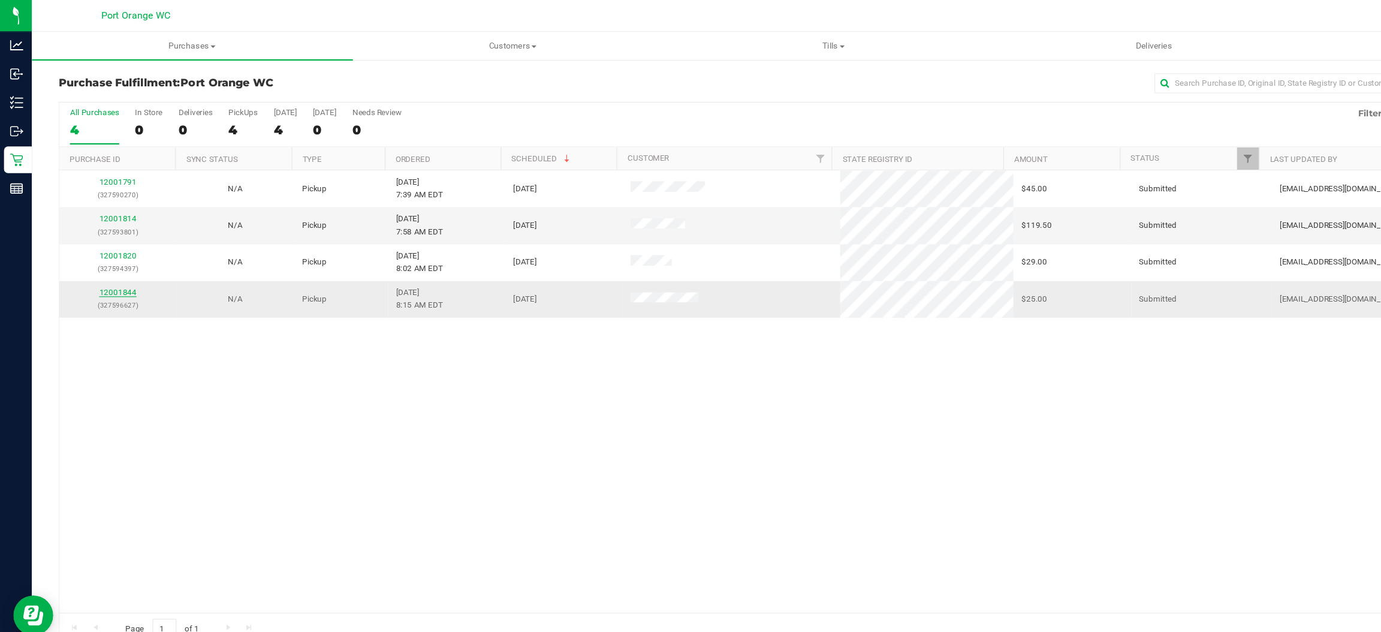
click at [105, 262] on link "12001844" at bounding box center [106, 263] width 34 height 8
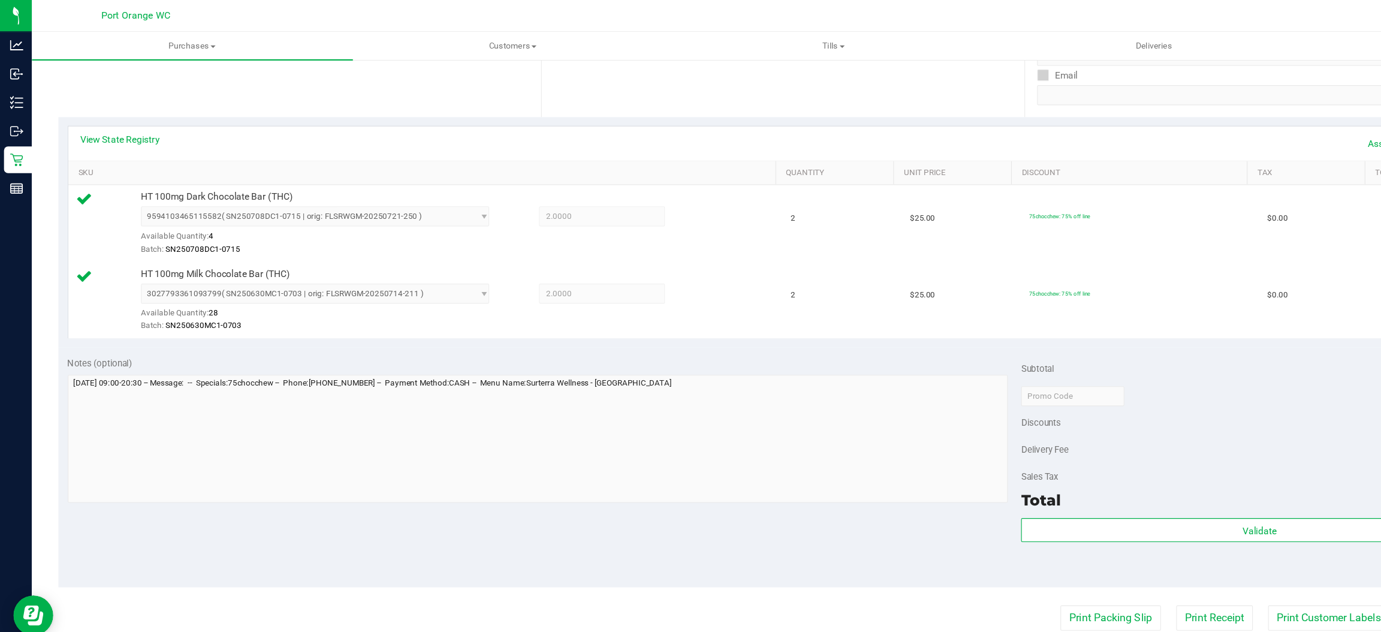
scroll to position [220, 0]
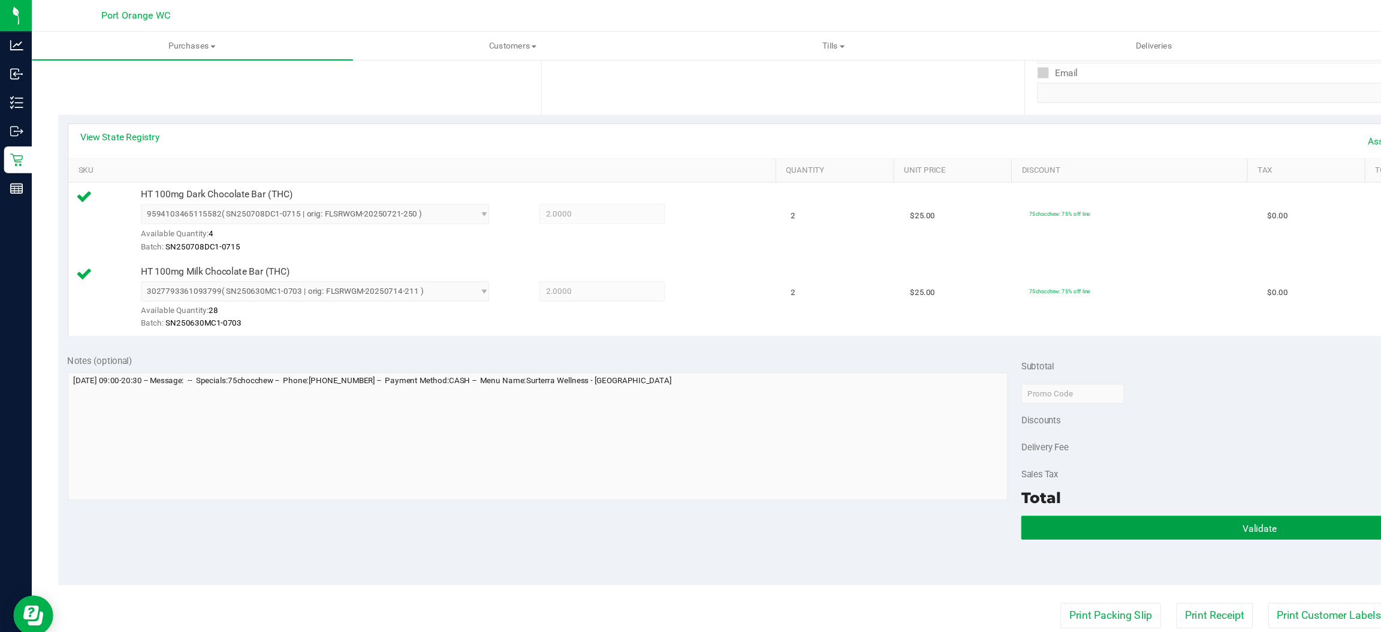
click at [1089, 481] on button "Validate" at bounding box center [1133, 475] width 429 height 22
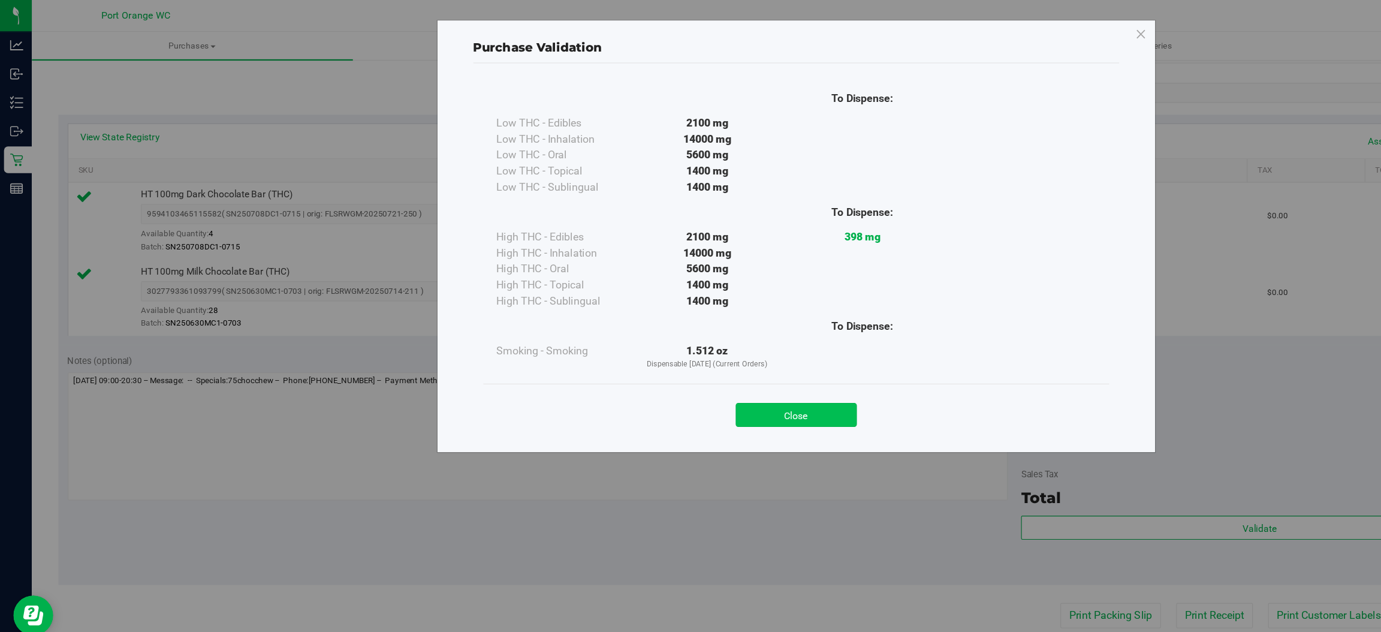
click at [718, 369] on button "Close" at bounding box center [716, 374] width 109 height 22
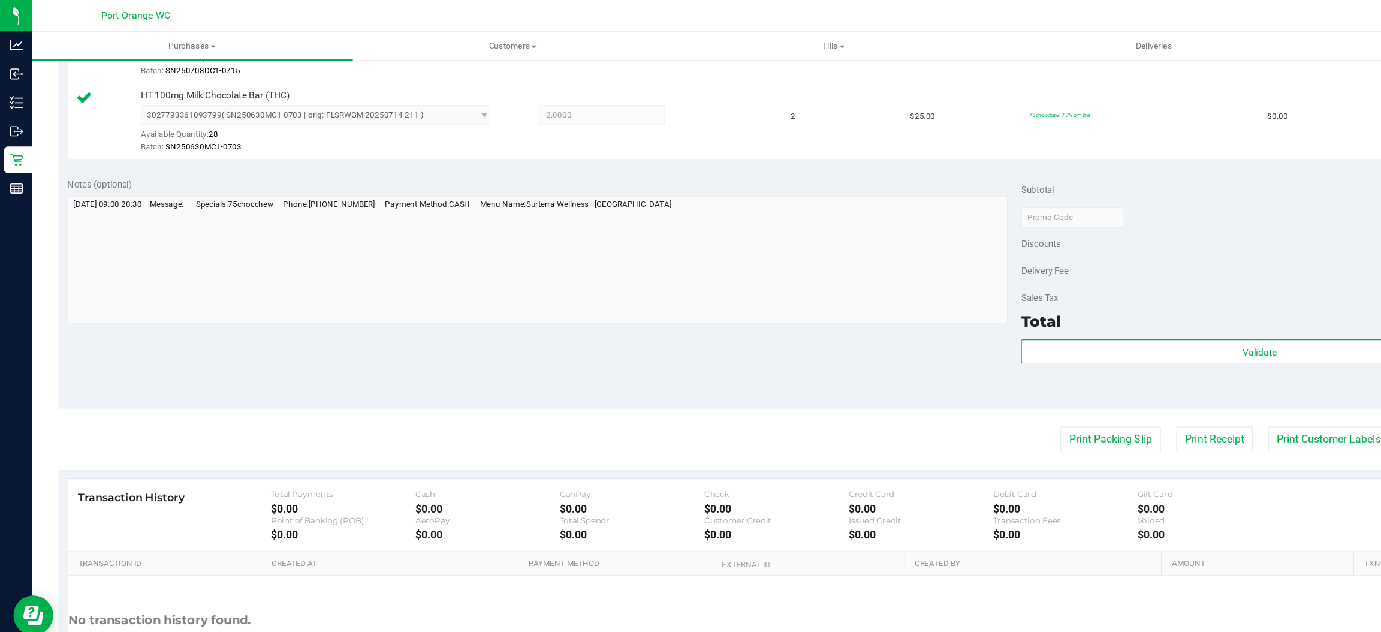
scroll to position [420, 0]
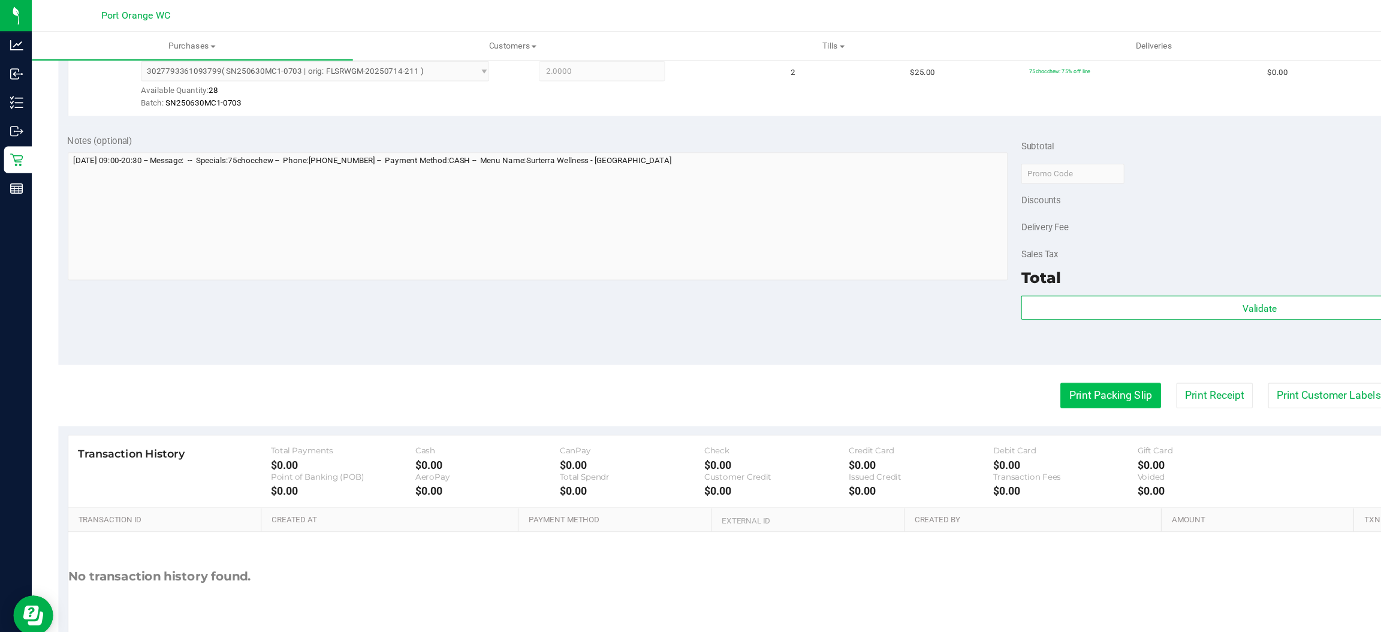
click at [965, 358] on button "Print Packing Slip" at bounding box center [1000, 356] width 90 height 23
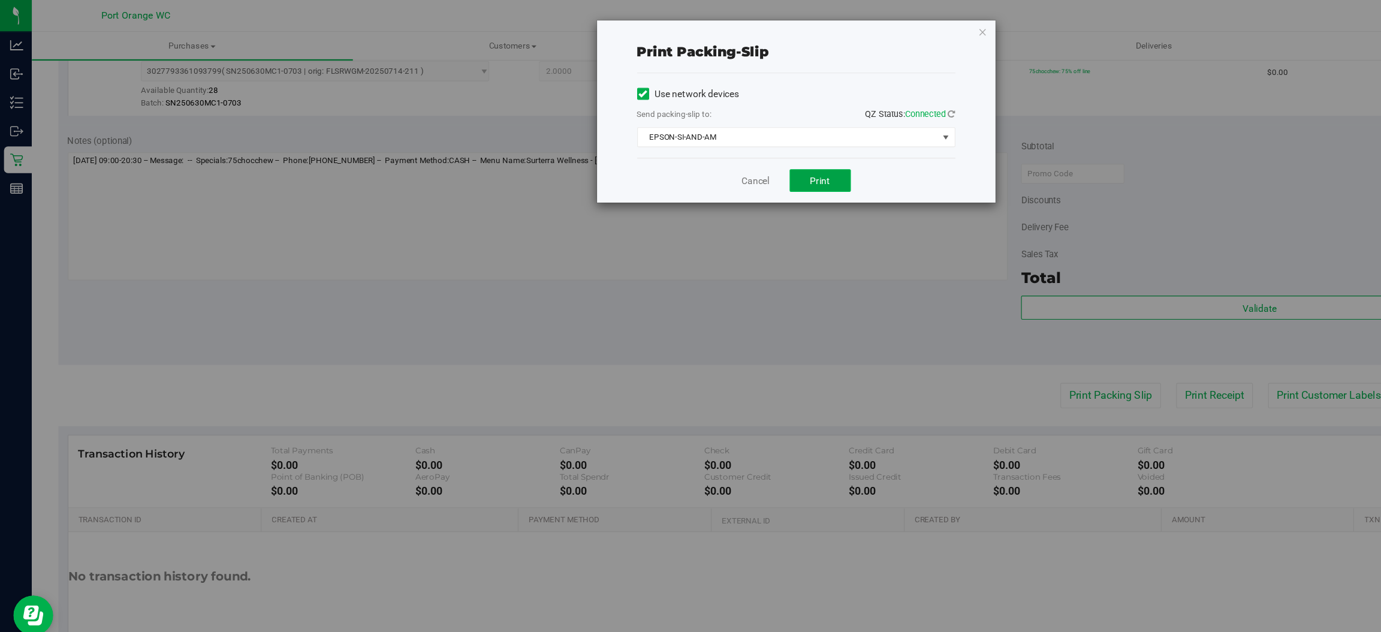
click at [737, 159] on span "Print" at bounding box center [738, 163] width 18 height 10
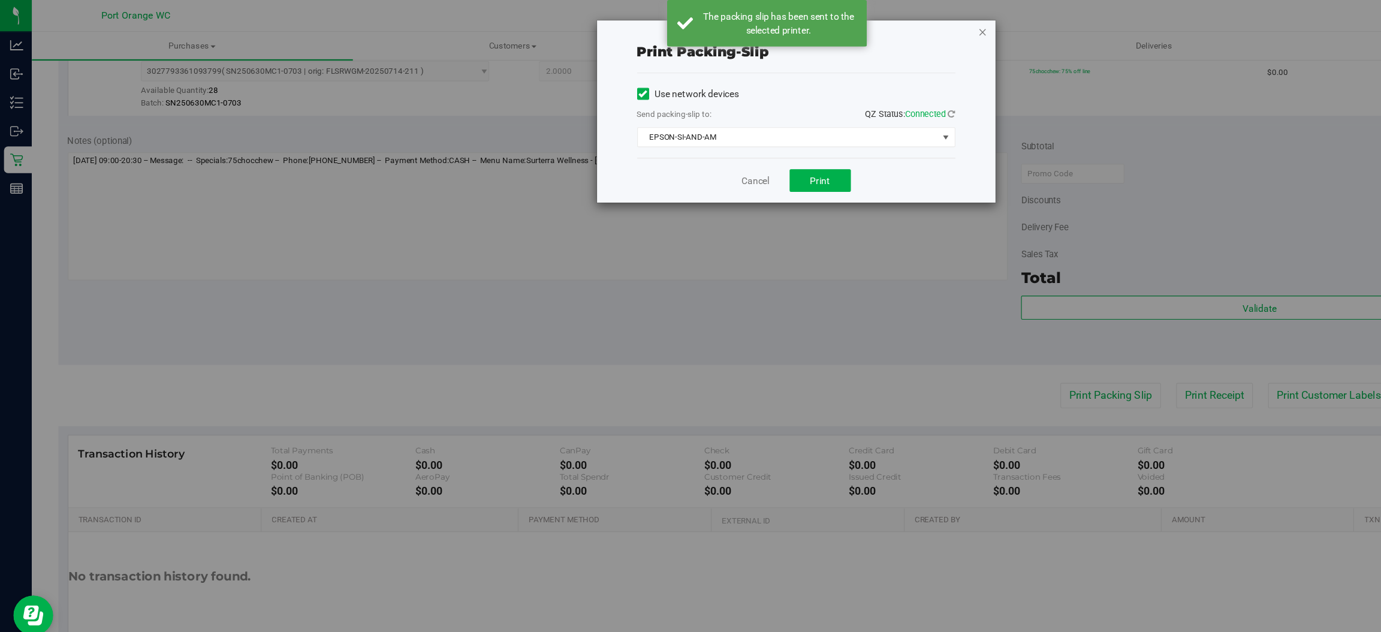
click at [883, 29] on icon "button" at bounding box center [884, 29] width 8 height 14
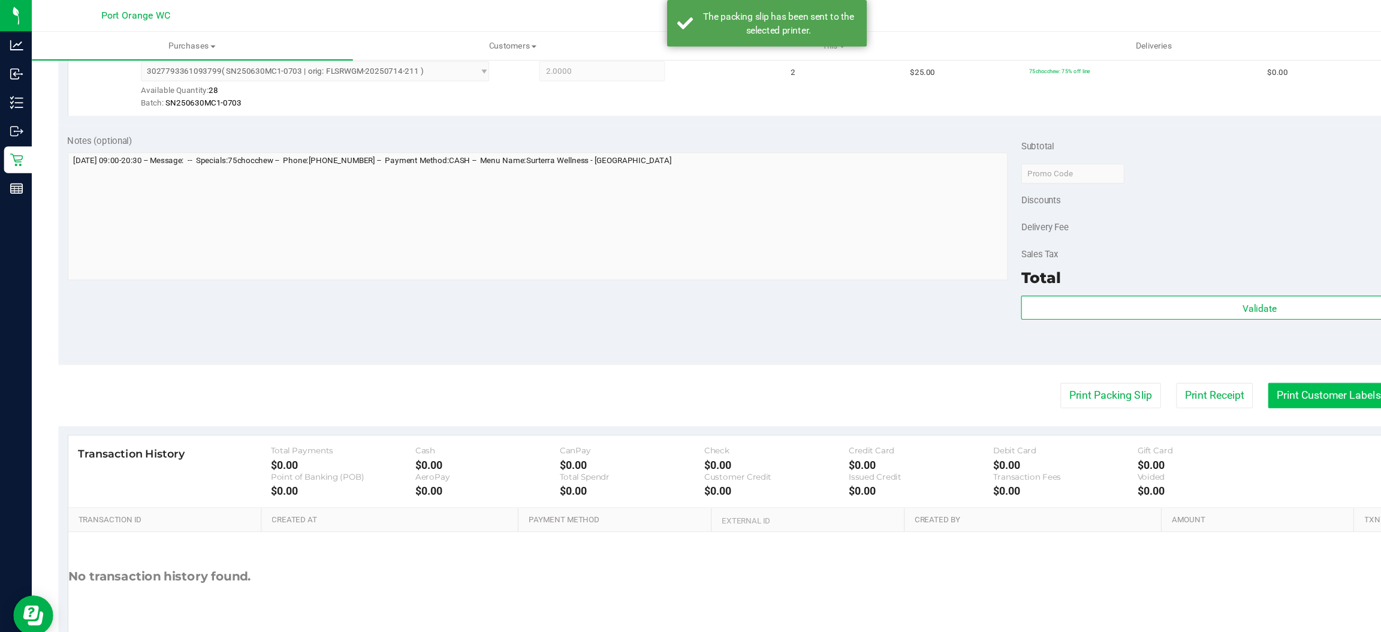
click at [1167, 355] on button "Print Customer Labels" at bounding box center [1196, 356] width 109 height 23
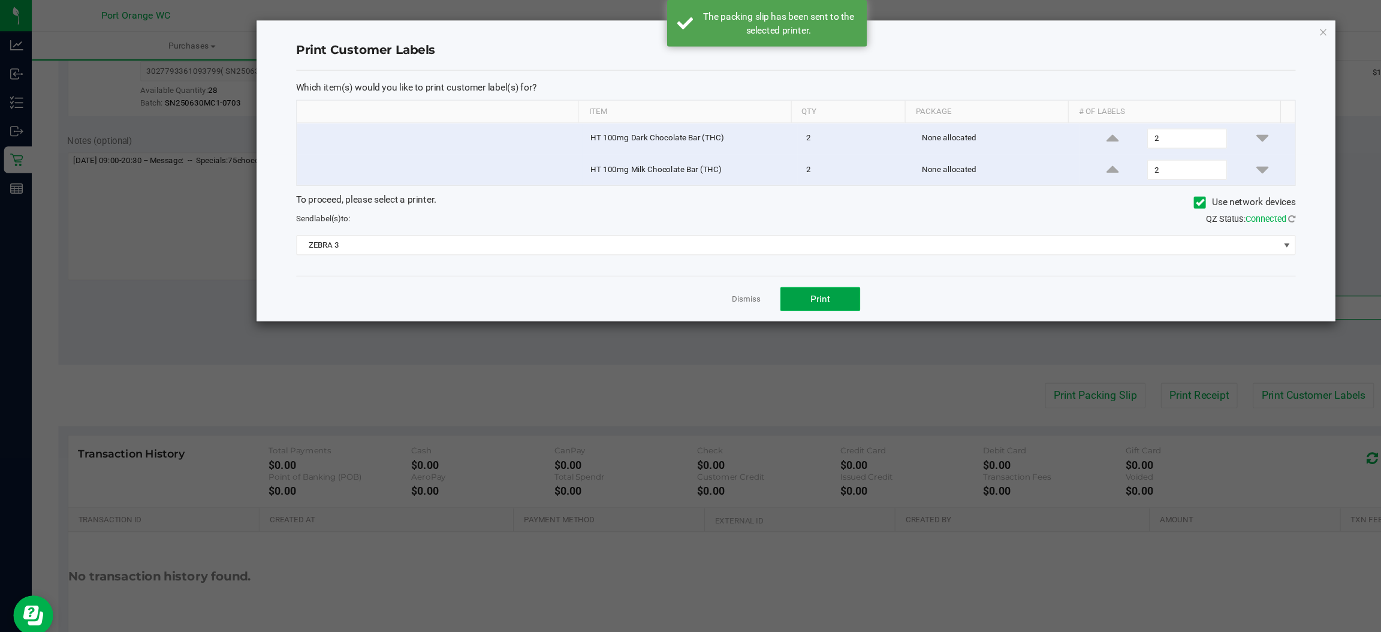
click at [746, 268] on span "Print" at bounding box center [738, 269] width 18 height 10
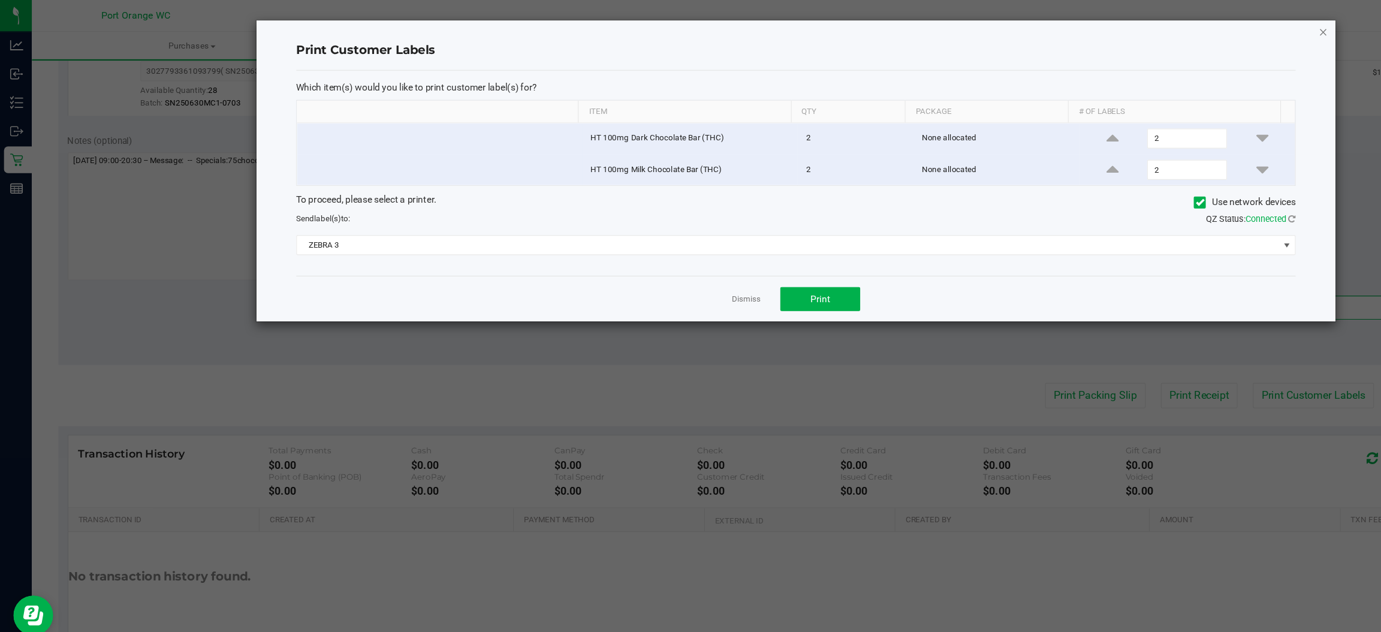
click at [1191, 28] on icon "button" at bounding box center [1191, 29] width 8 height 14
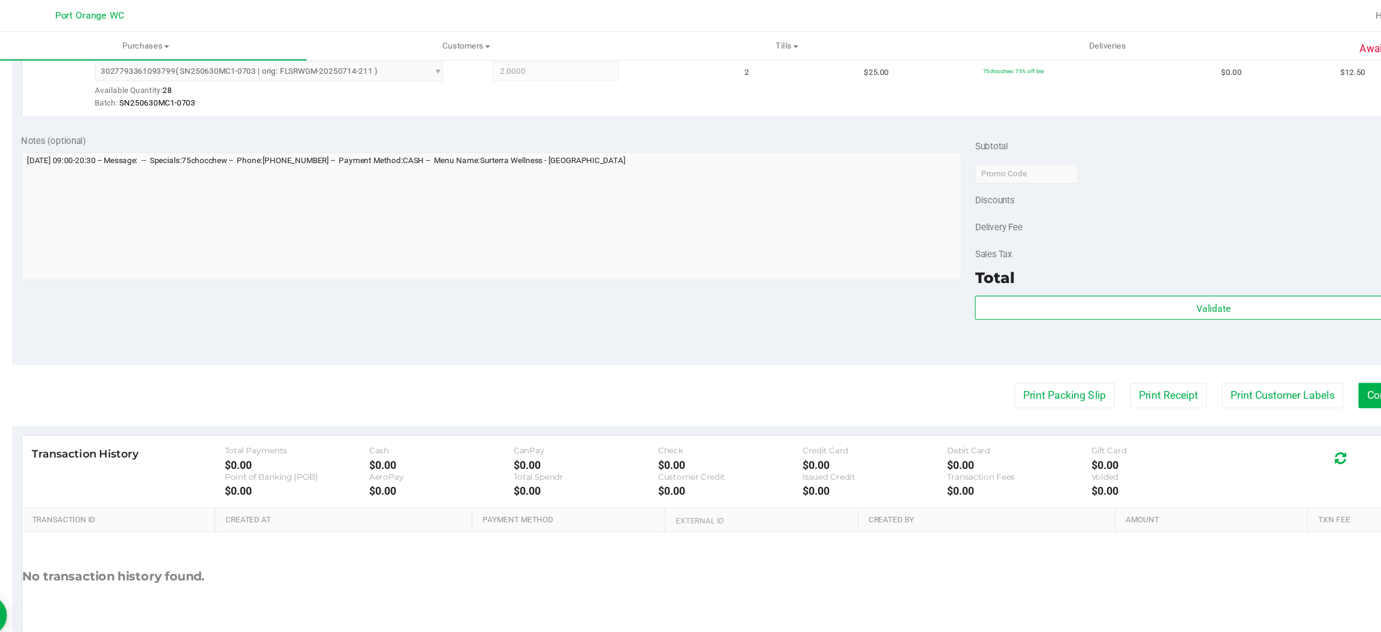
scroll to position [0, 0]
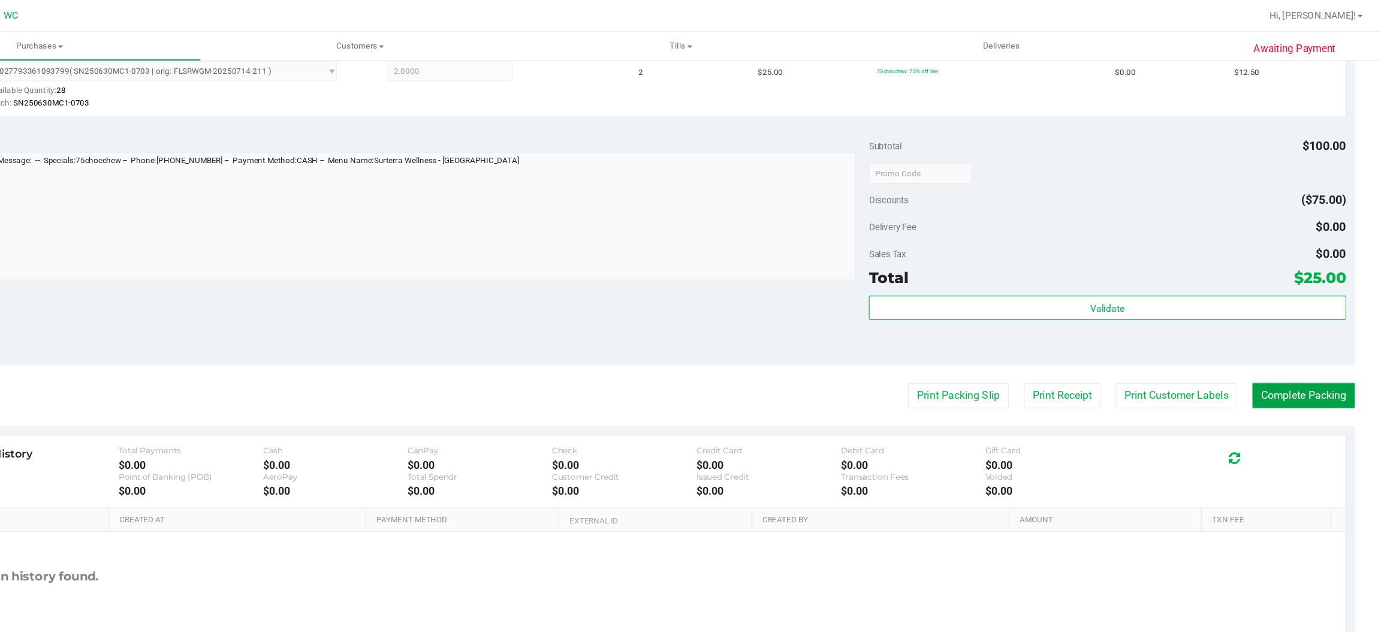
click at [1288, 349] on button "Complete Packing" at bounding box center [1310, 356] width 92 height 23
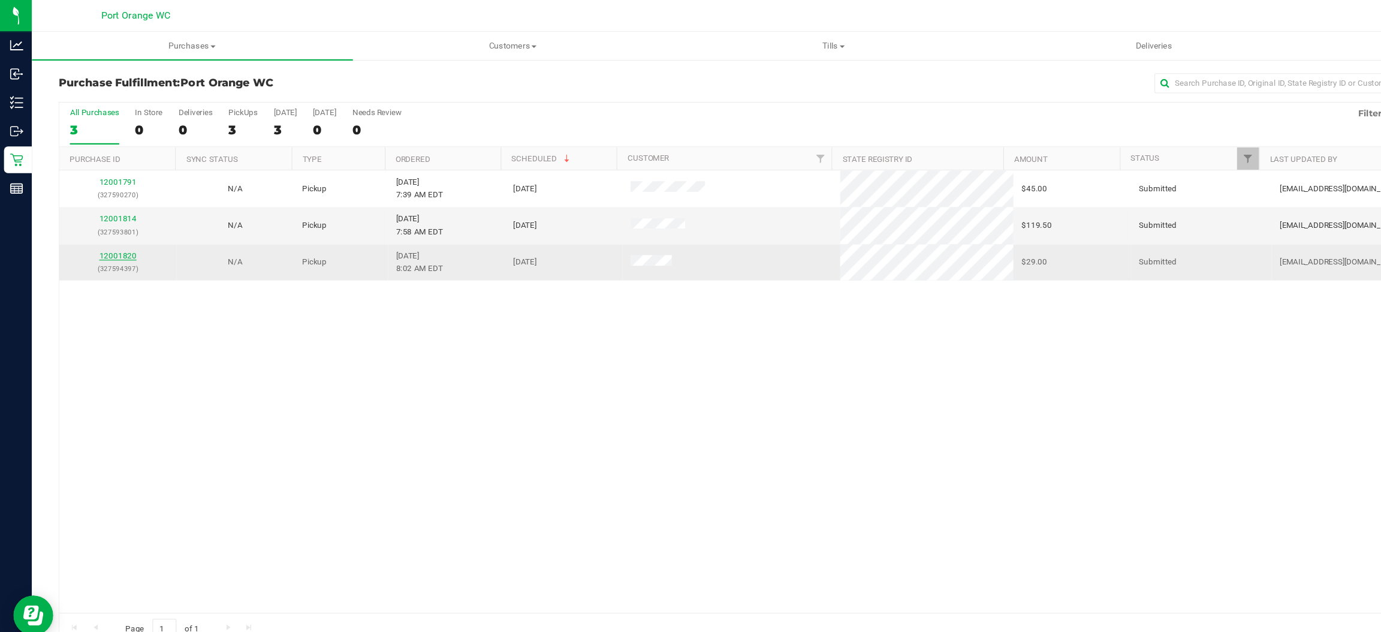
click at [113, 233] on link "12001820" at bounding box center [106, 230] width 34 height 8
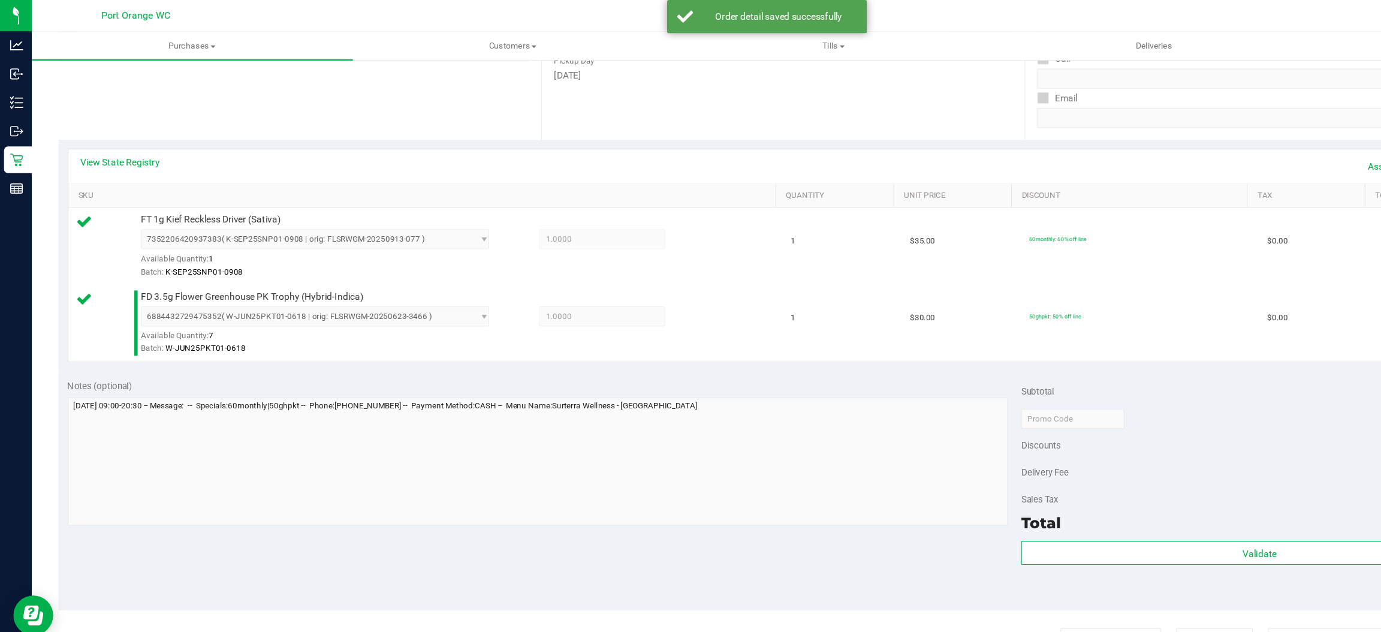
scroll to position [267, 0]
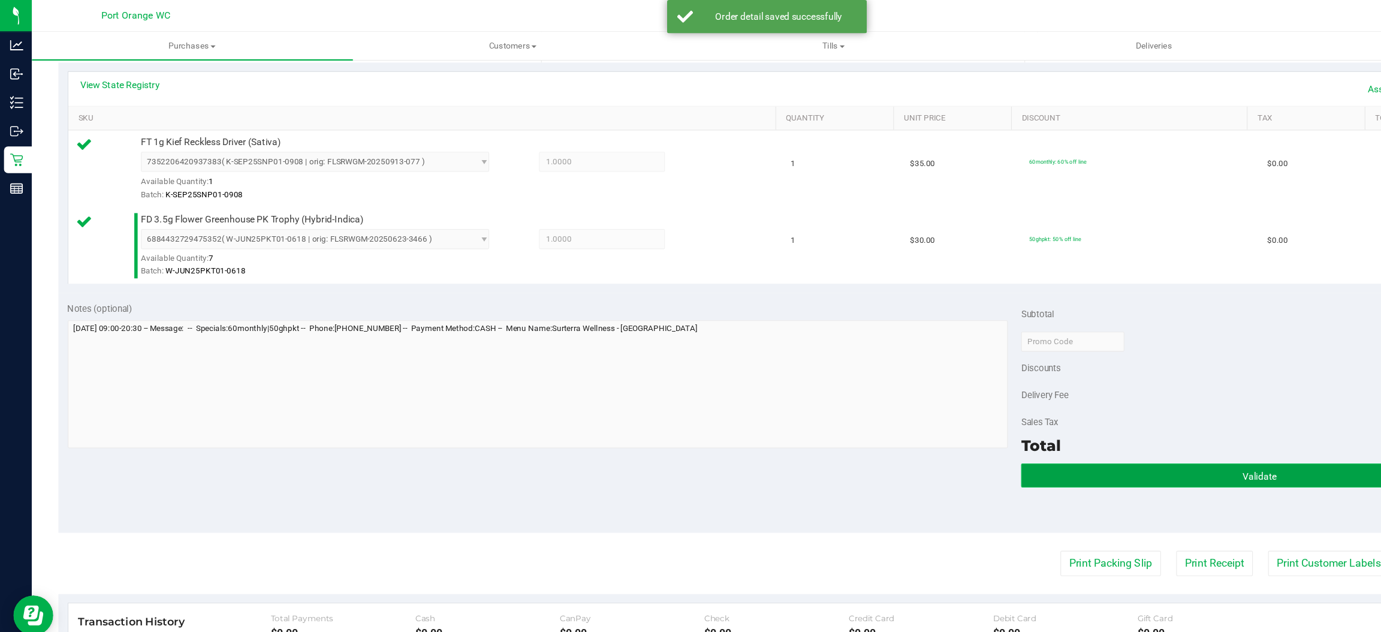
click at [1097, 430] on button "Validate" at bounding box center [1133, 428] width 429 height 22
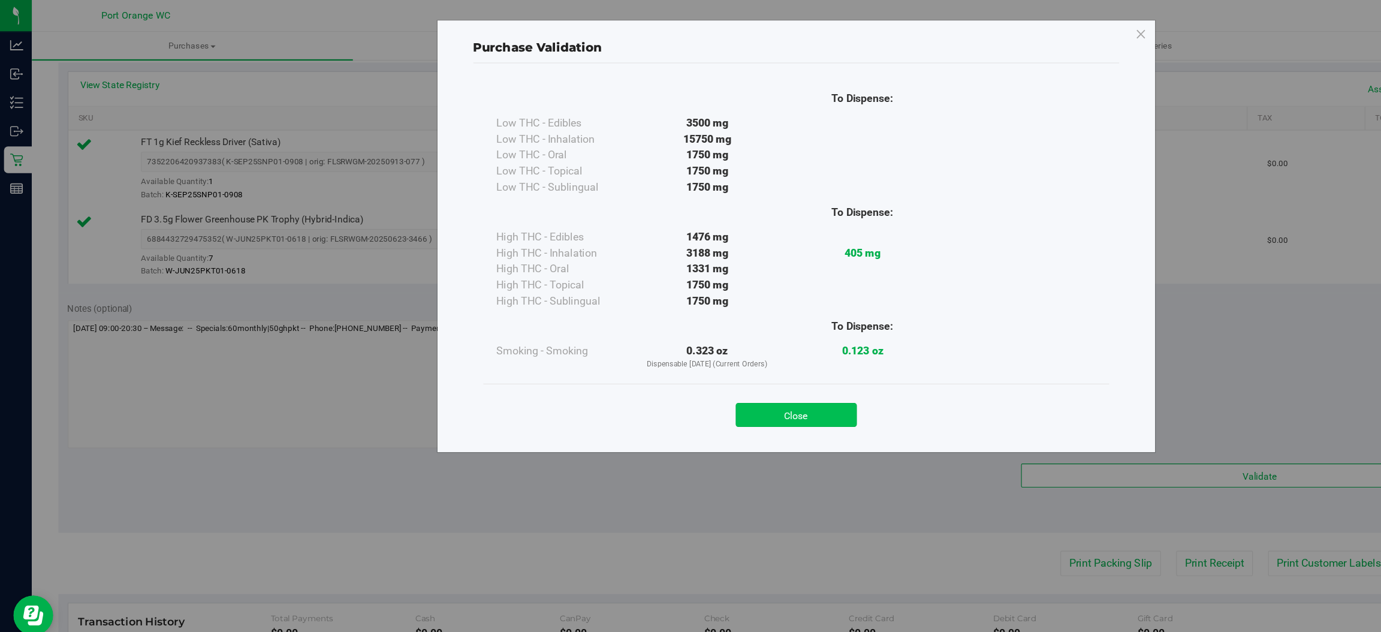
click at [707, 370] on button "Close" at bounding box center [716, 374] width 109 height 22
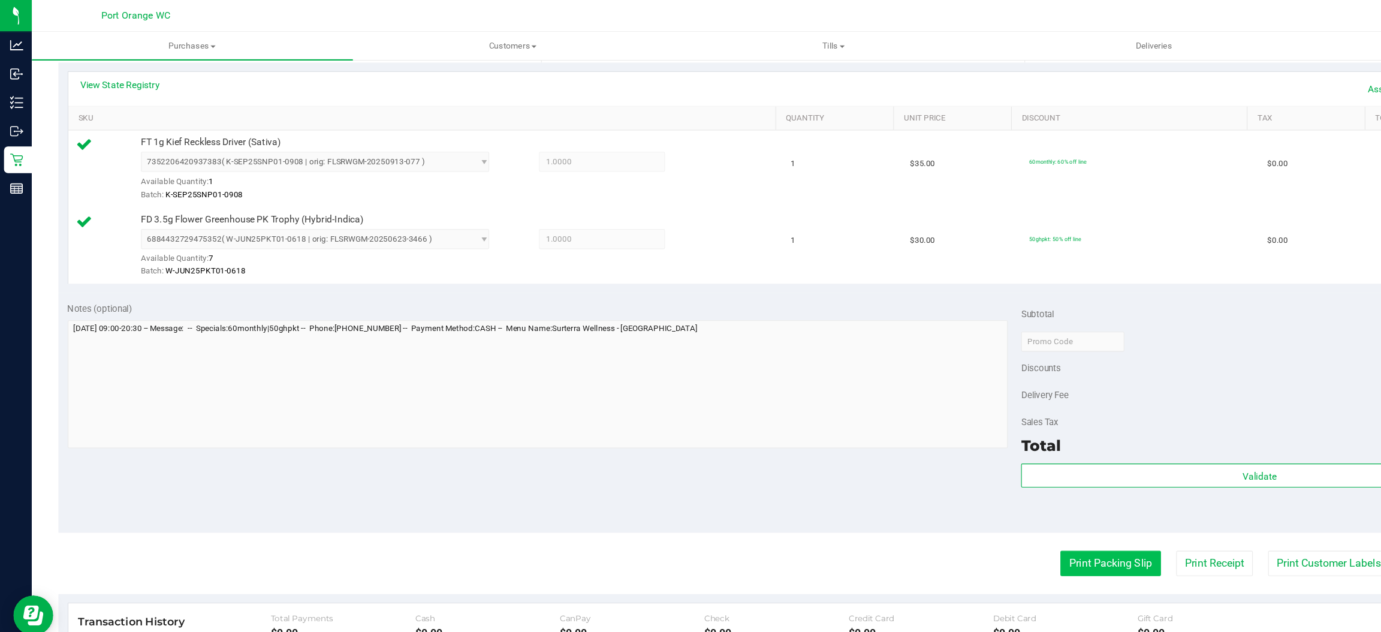
click at [997, 510] on button "Print Packing Slip" at bounding box center [1000, 507] width 90 height 23
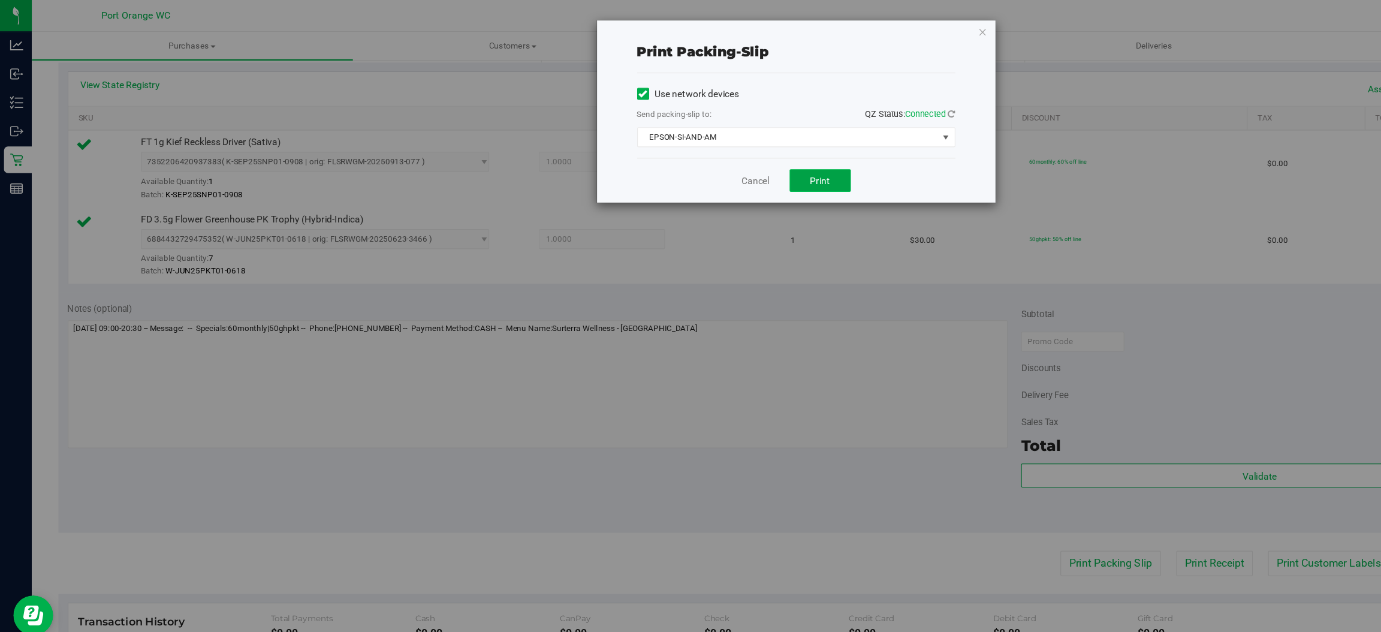
click at [736, 156] on button "Print" at bounding box center [738, 162] width 55 height 20
click at [883, 28] on icon "button" at bounding box center [884, 29] width 8 height 14
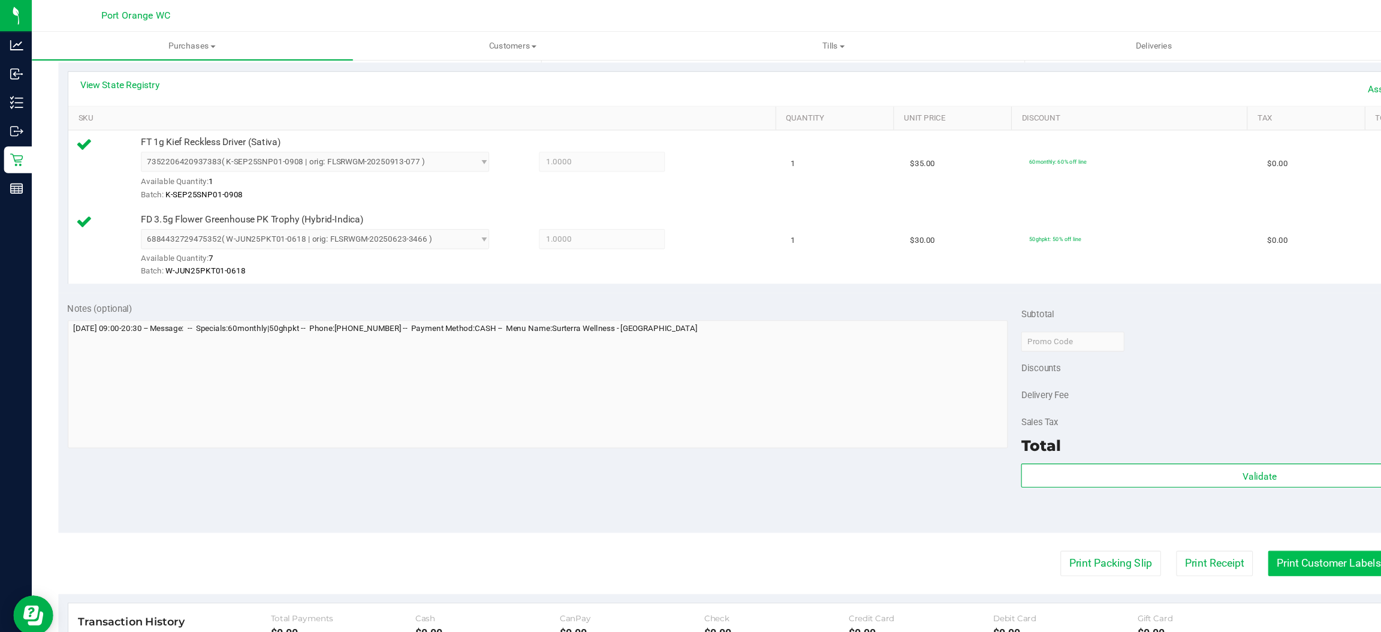
click at [1175, 506] on button "Print Customer Labels" at bounding box center [1196, 507] width 109 height 23
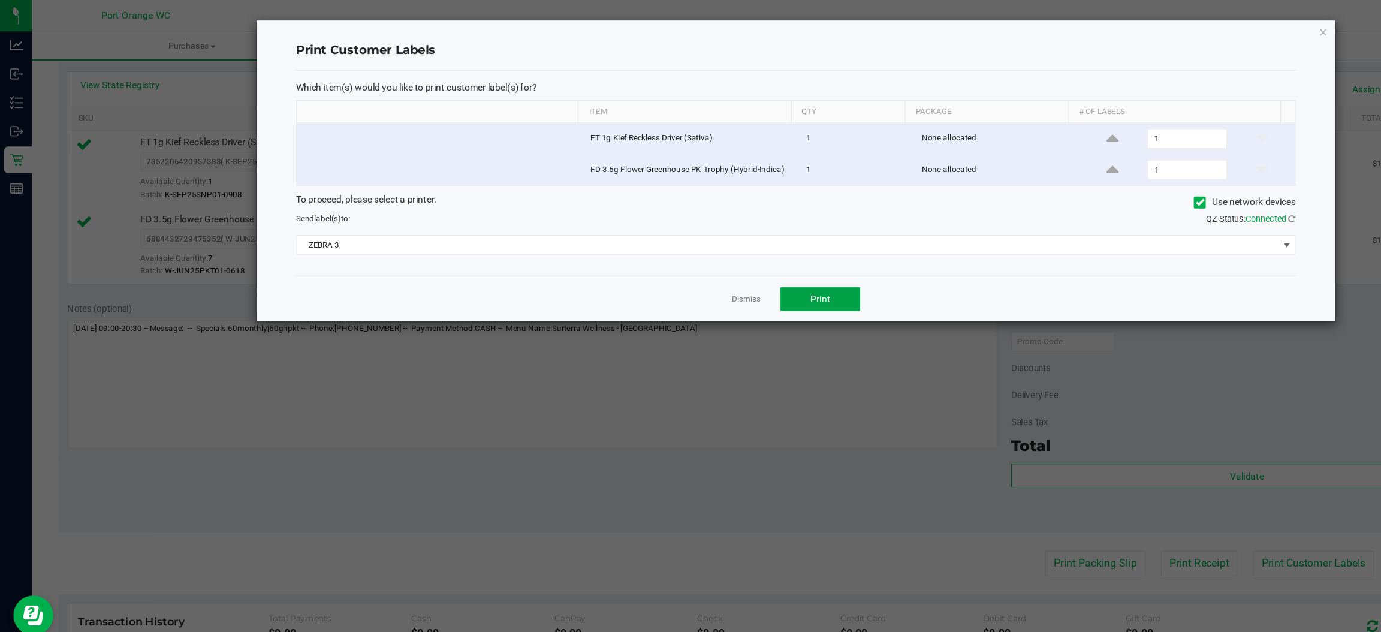
click at [735, 274] on span "Print" at bounding box center [738, 269] width 18 height 10
click at [1191, 29] on icon "button" at bounding box center [1191, 29] width 8 height 14
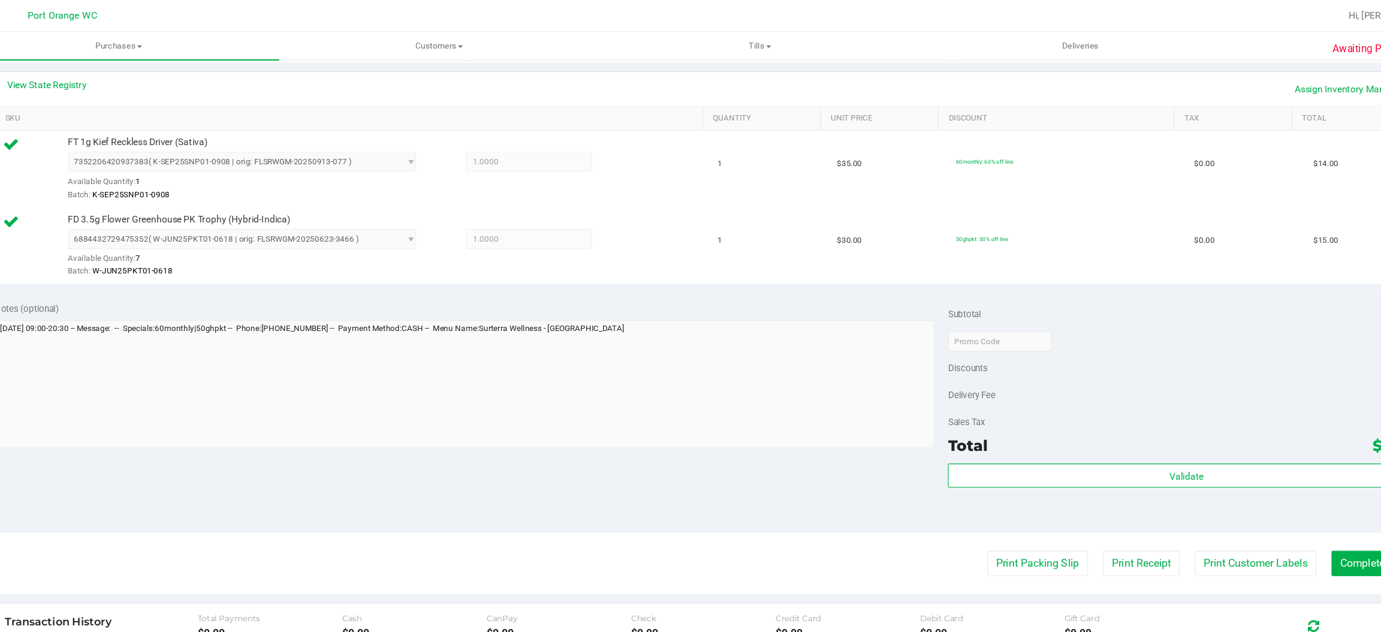
scroll to position [0, 0]
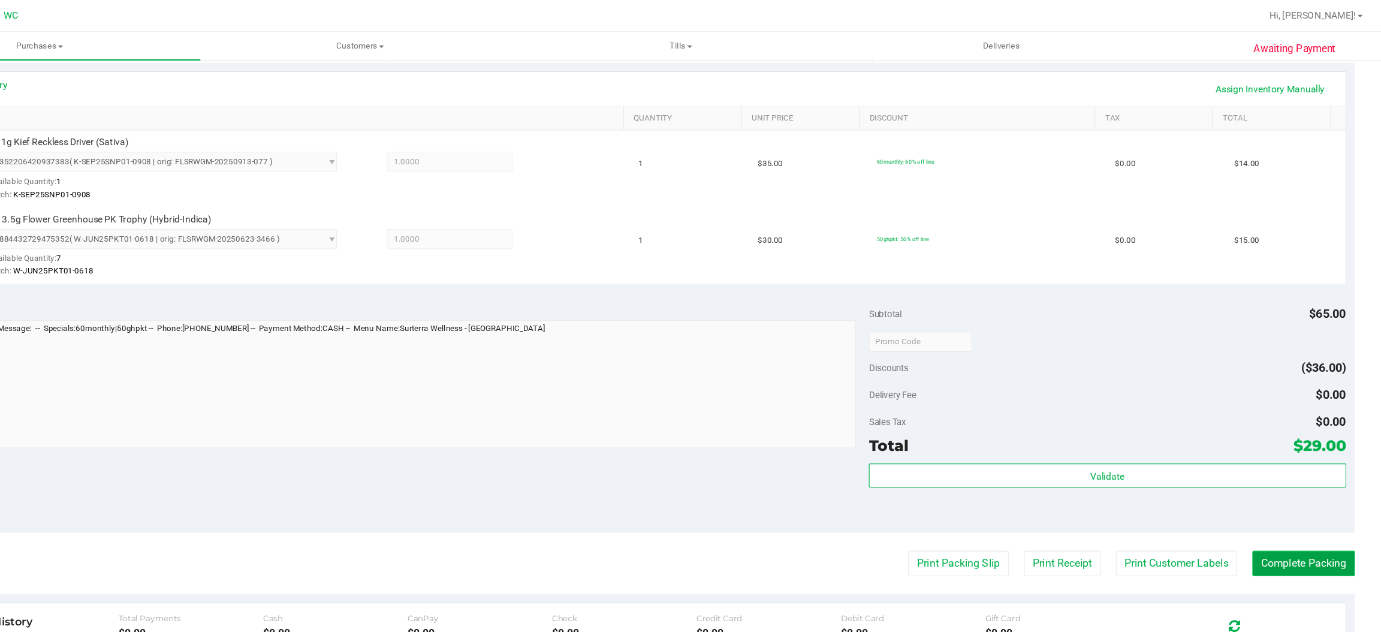
click at [1293, 505] on button "Complete Packing" at bounding box center [1310, 507] width 92 height 23
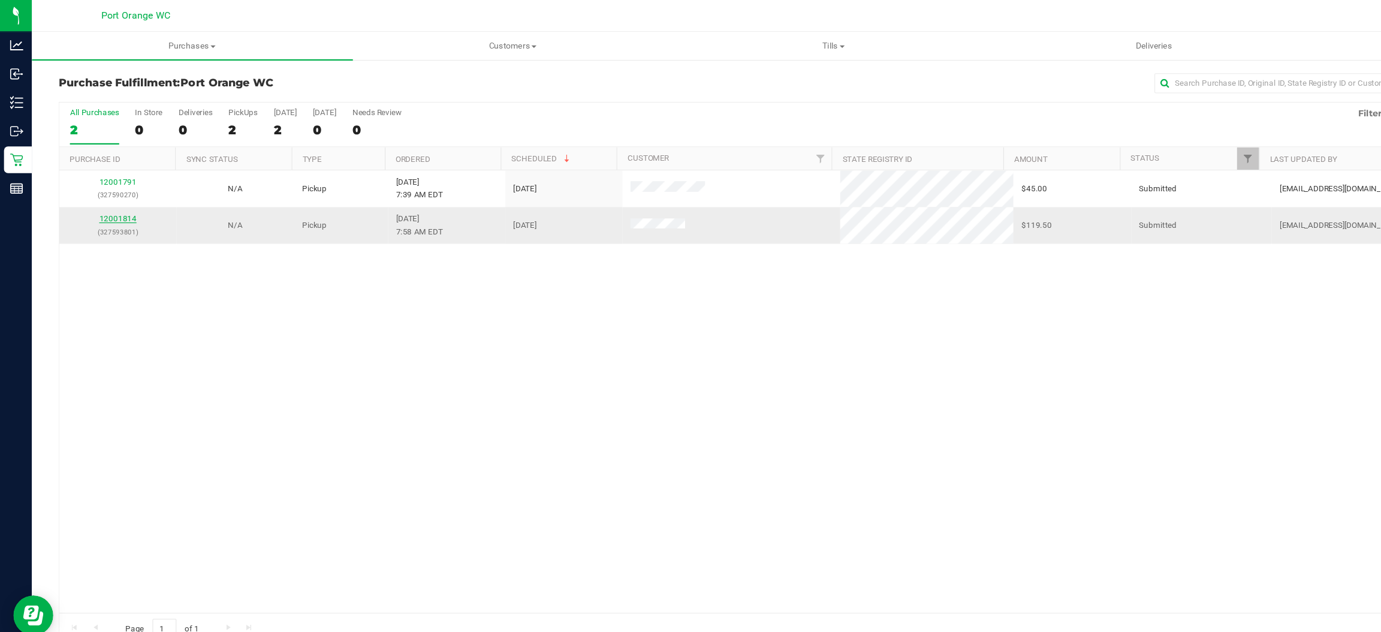
click at [112, 198] on link "12001814" at bounding box center [106, 196] width 34 height 8
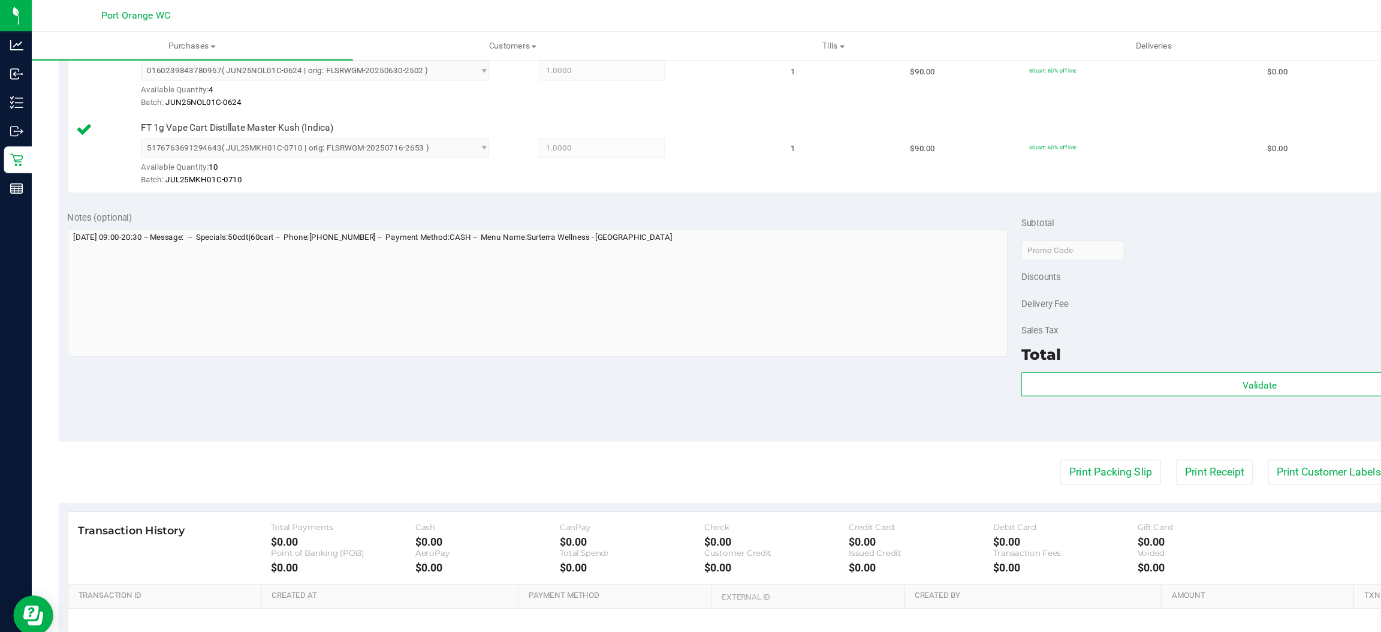
scroll to position [451, 0]
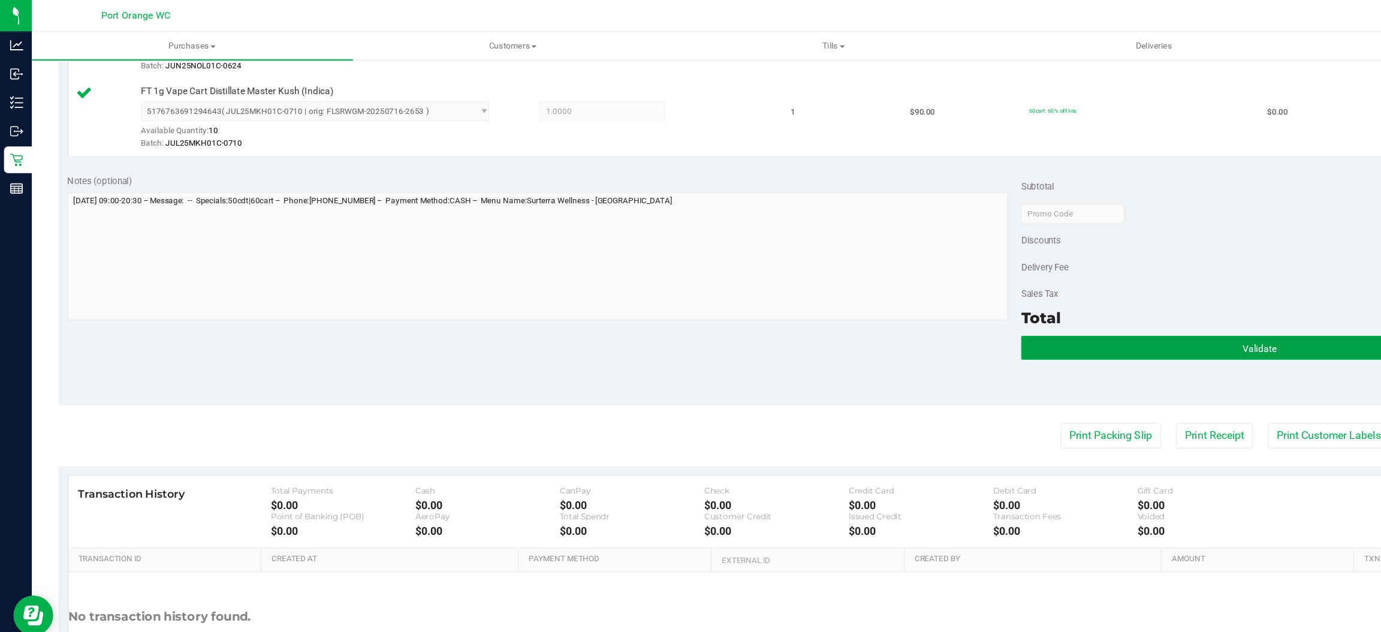
click at [1084, 313] on button "Validate" at bounding box center [1133, 313] width 429 height 22
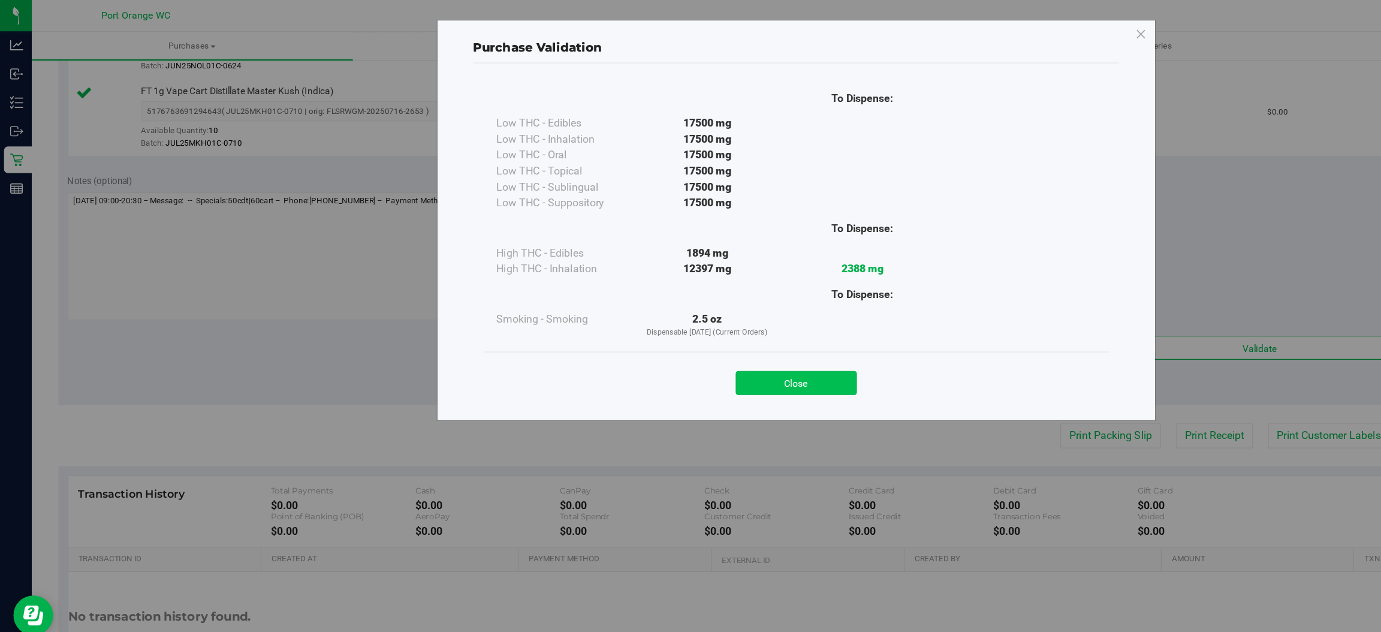
click at [716, 345] on button "Close" at bounding box center [716, 345] width 109 height 22
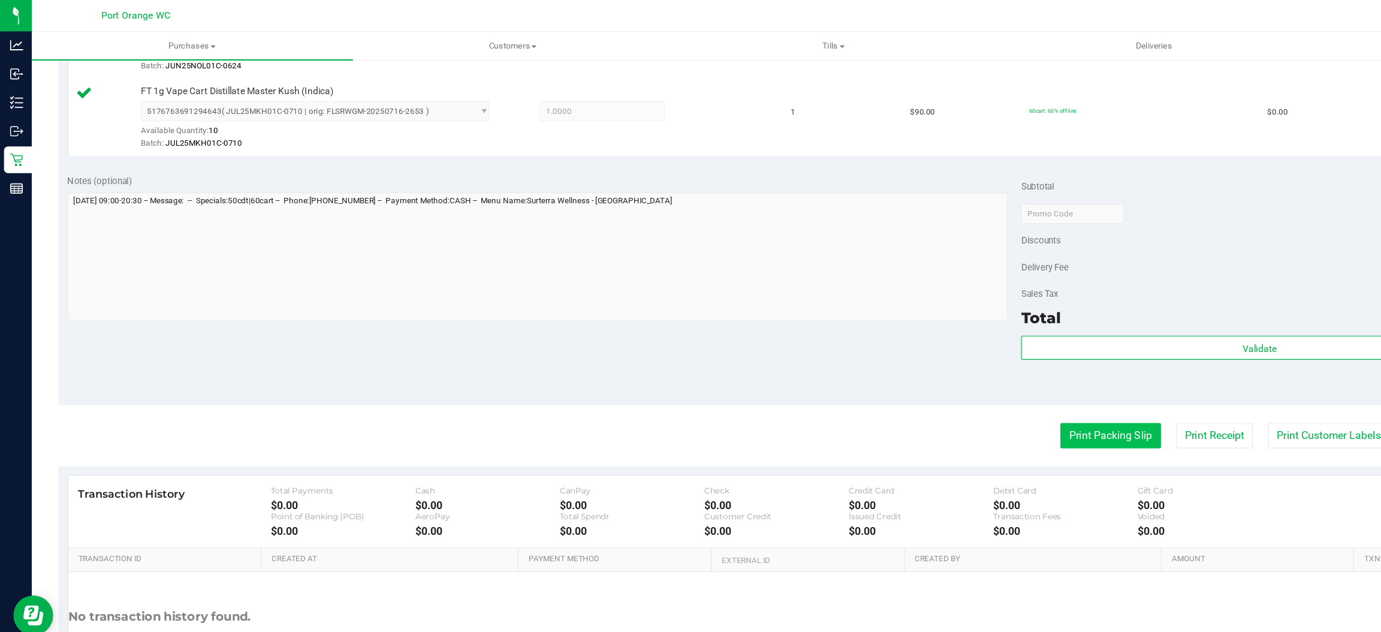
click at [986, 391] on button "Print Packing Slip" at bounding box center [1000, 392] width 90 height 23
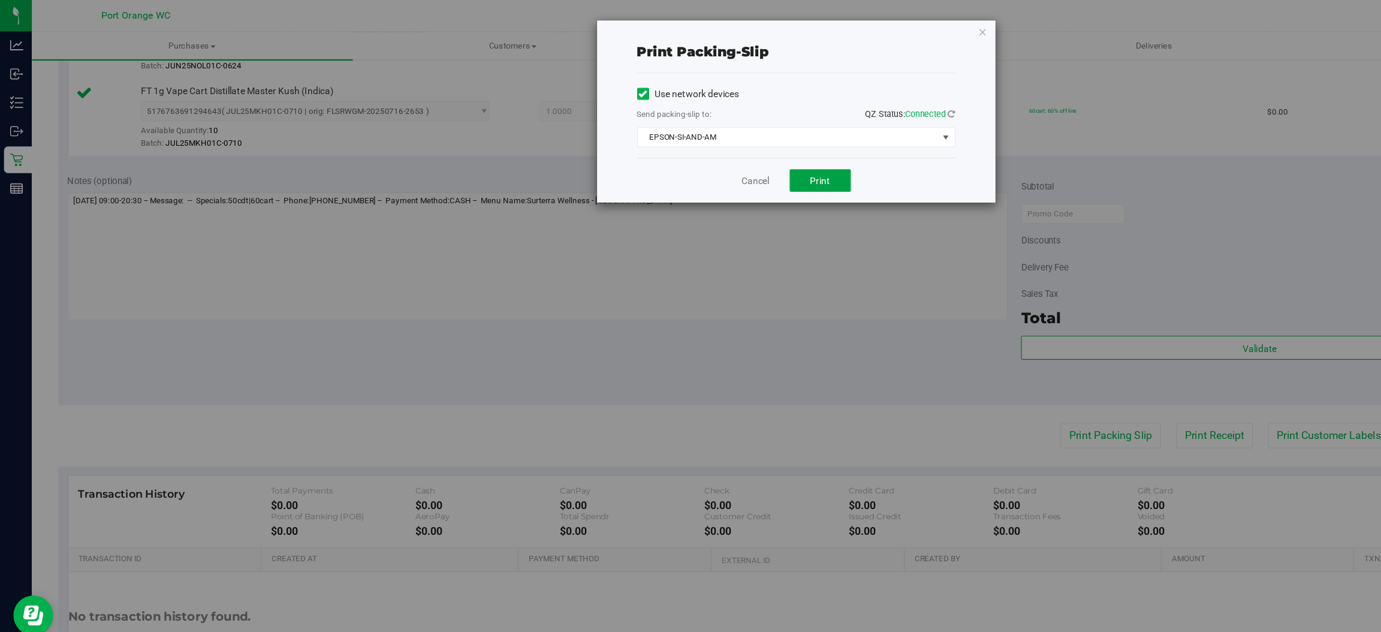
click at [745, 160] on span "Print" at bounding box center [738, 163] width 18 height 10
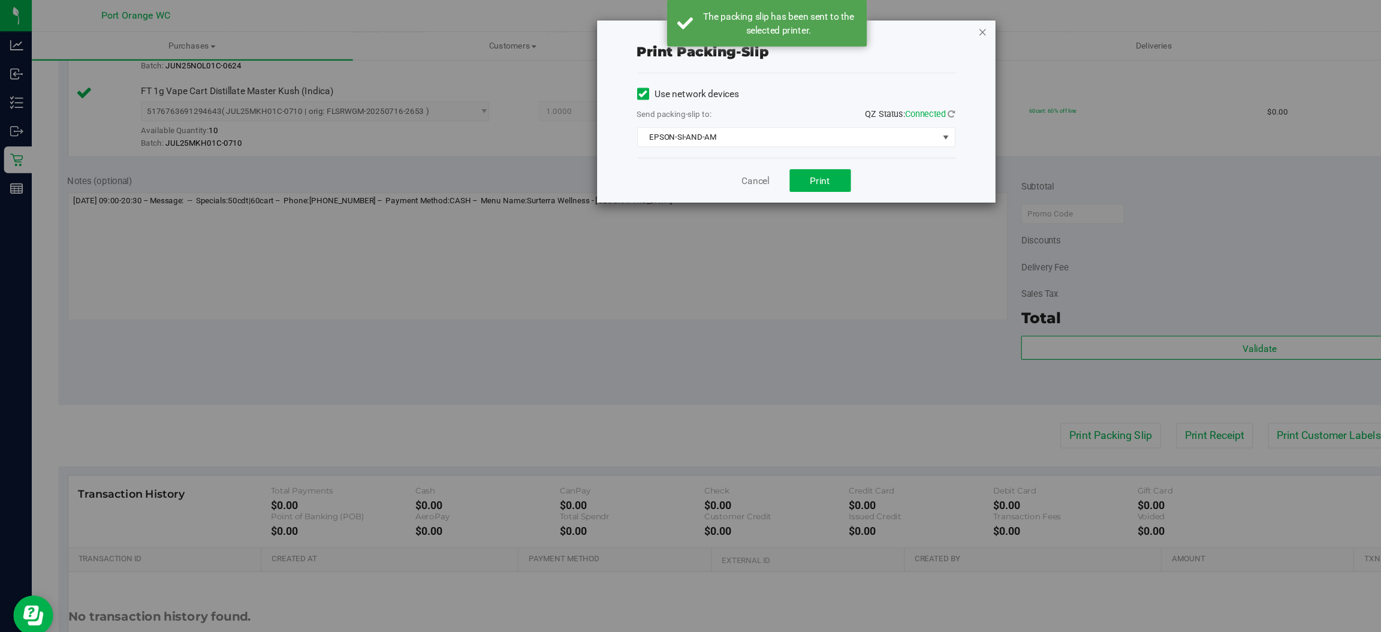
click at [886, 26] on icon "button" at bounding box center [884, 29] width 8 height 14
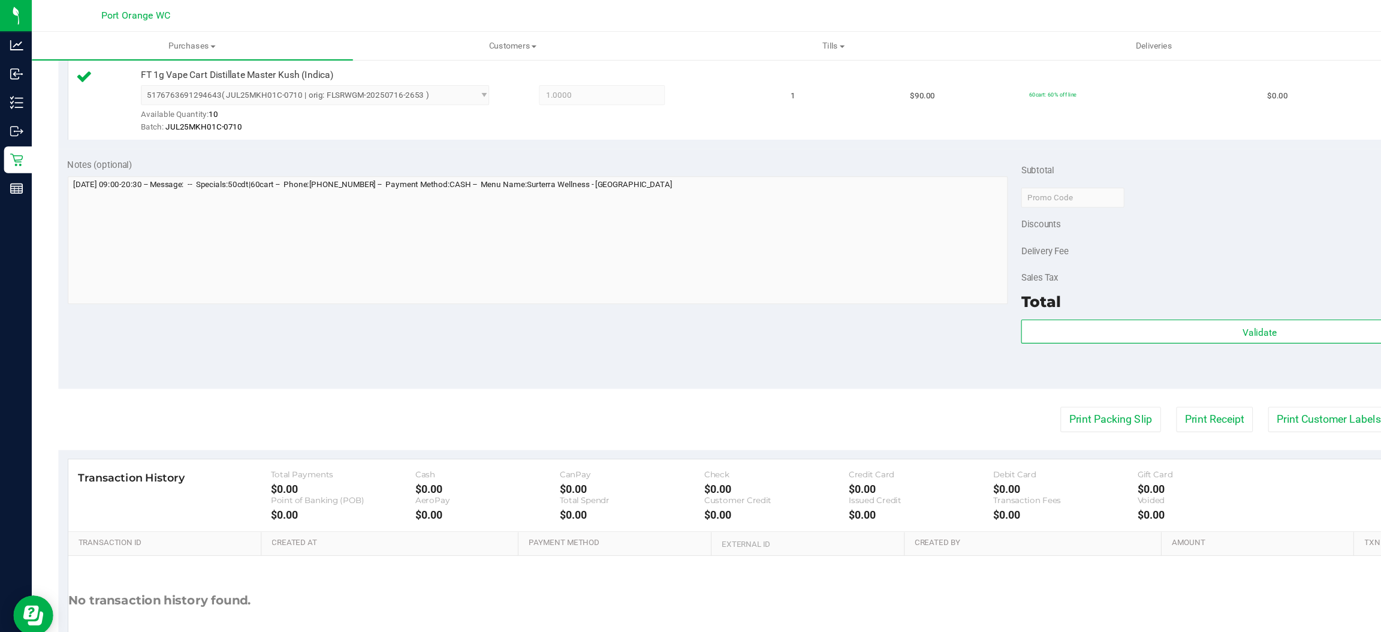
scroll to position [446, 0]
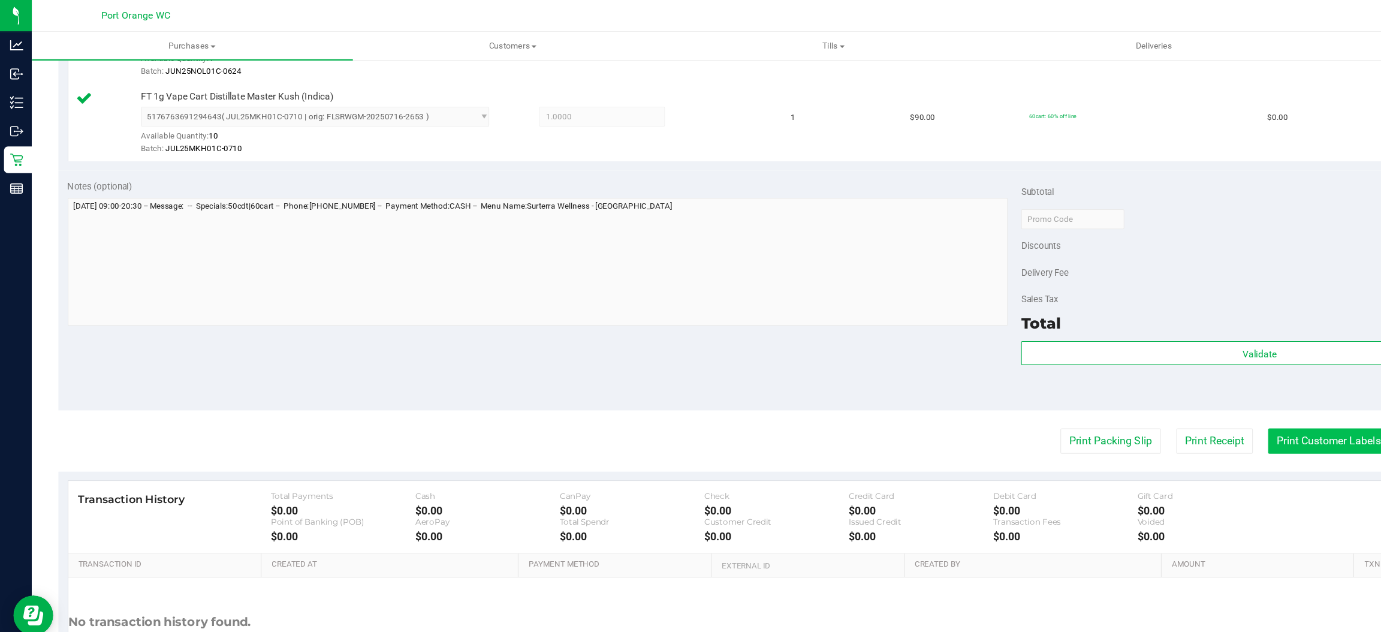
click at [1146, 402] on button "Print Customer Labels" at bounding box center [1196, 396] width 109 height 23
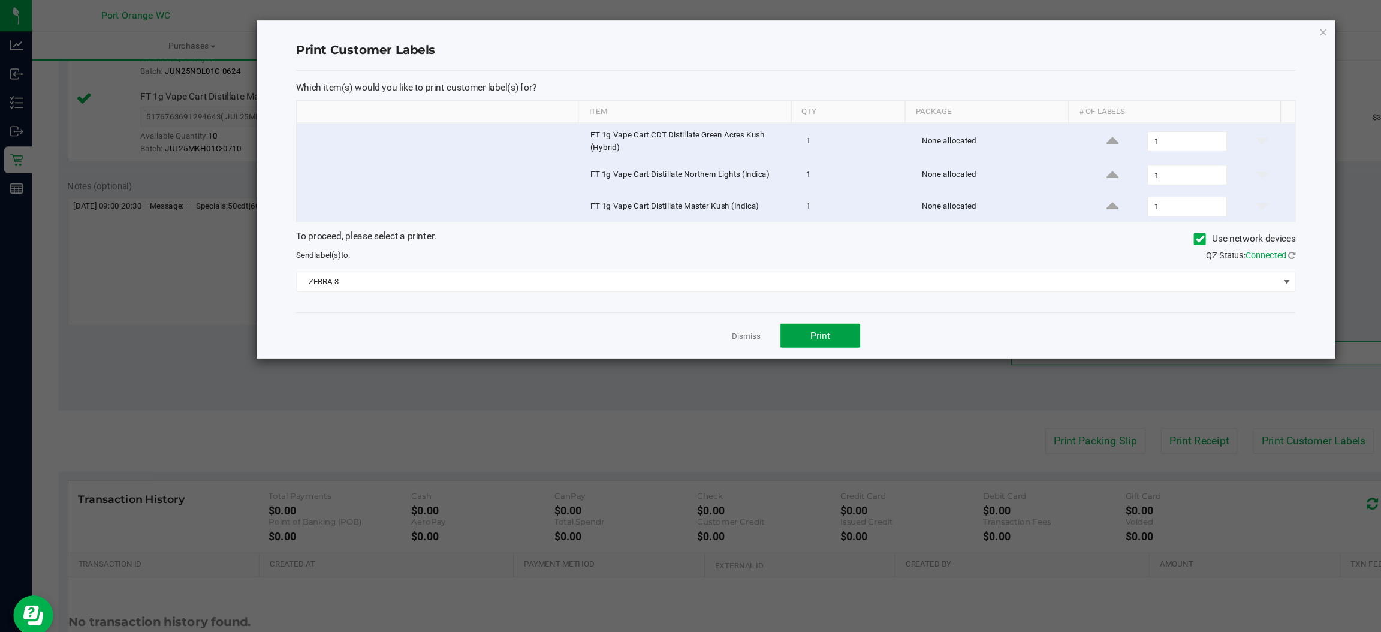
click at [738, 304] on span "Print" at bounding box center [738, 302] width 18 height 10
click at [1191, 30] on icon "button" at bounding box center [1191, 29] width 8 height 14
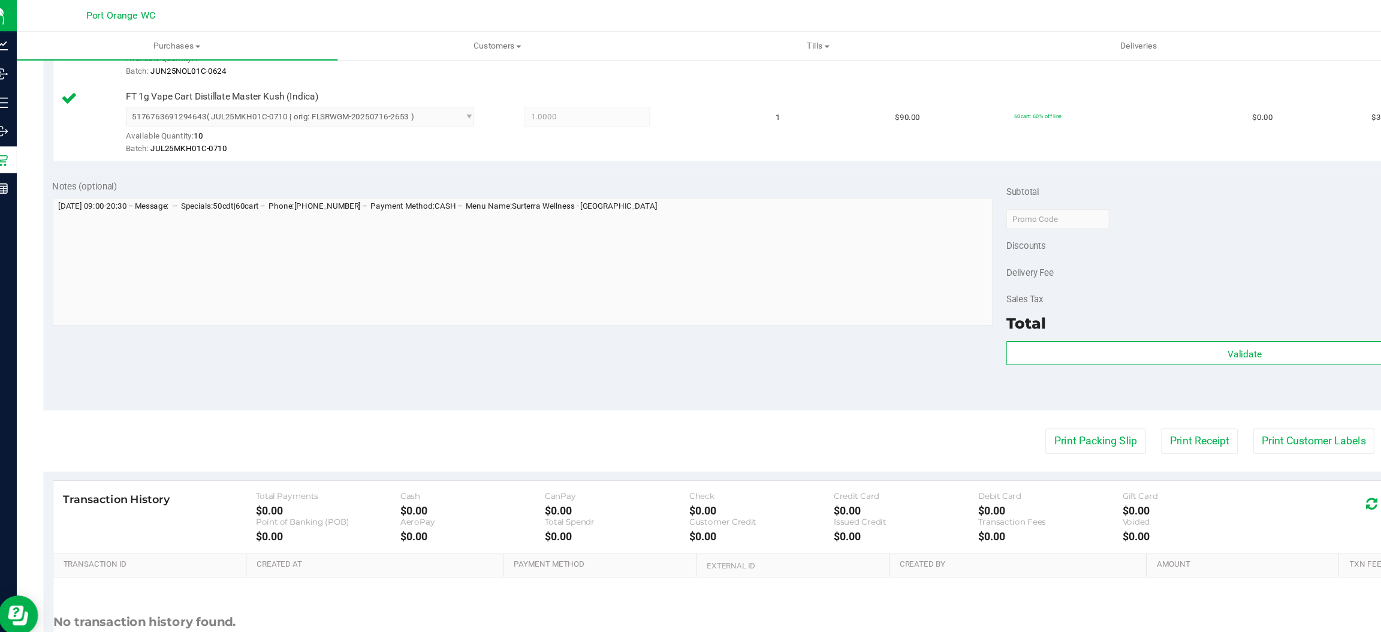
scroll to position [0, 0]
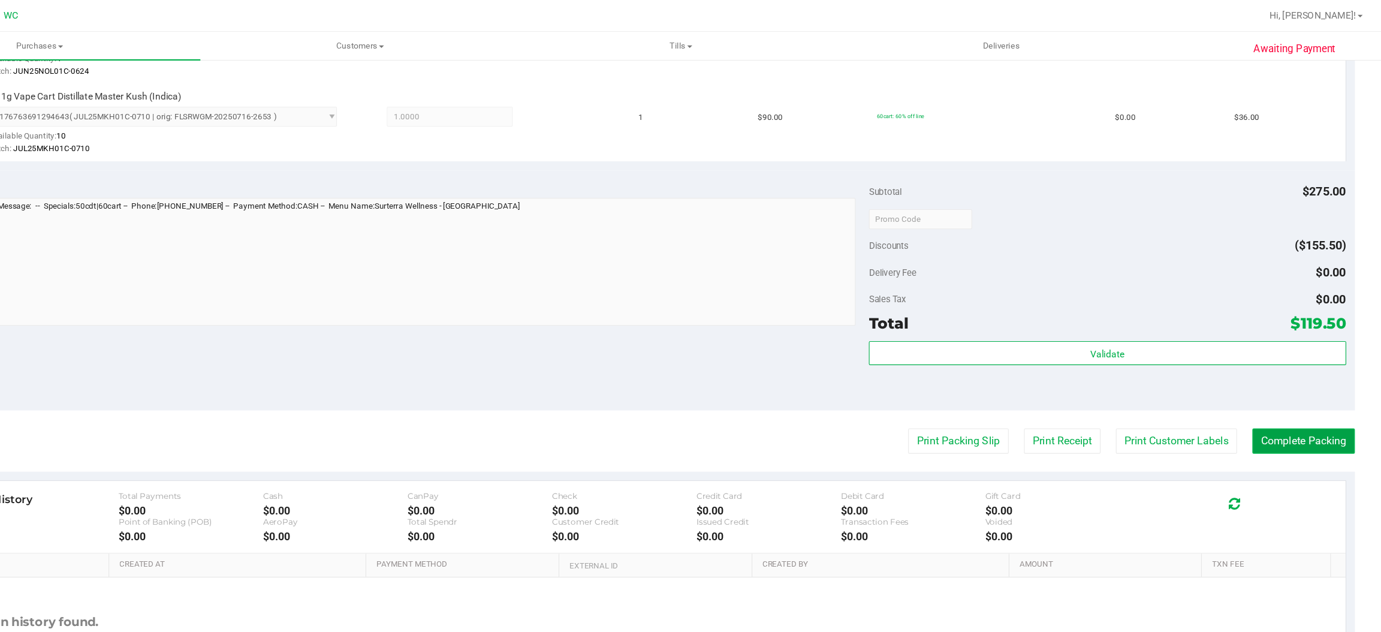
click at [1289, 397] on button "Complete Packing" at bounding box center [1310, 396] width 92 height 23
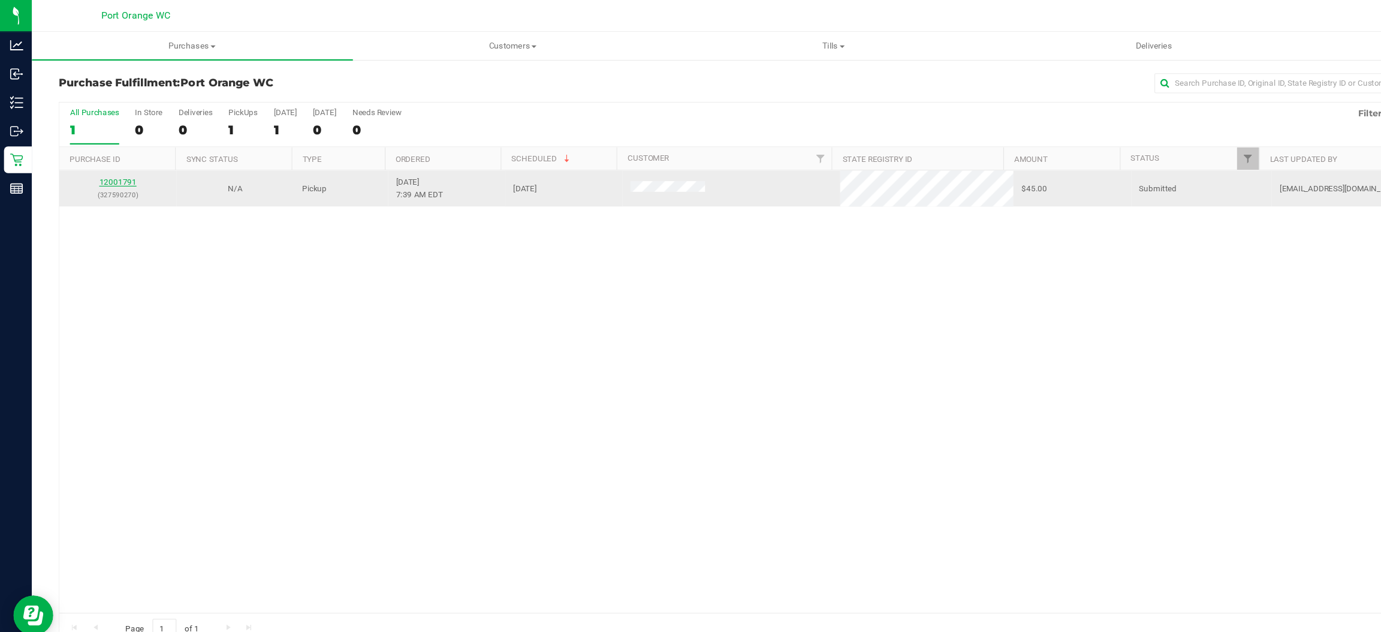
click at [93, 164] on link "12001791" at bounding box center [106, 163] width 34 height 8
